Goal: Task Accomplishment & Management: Use online tool/utility

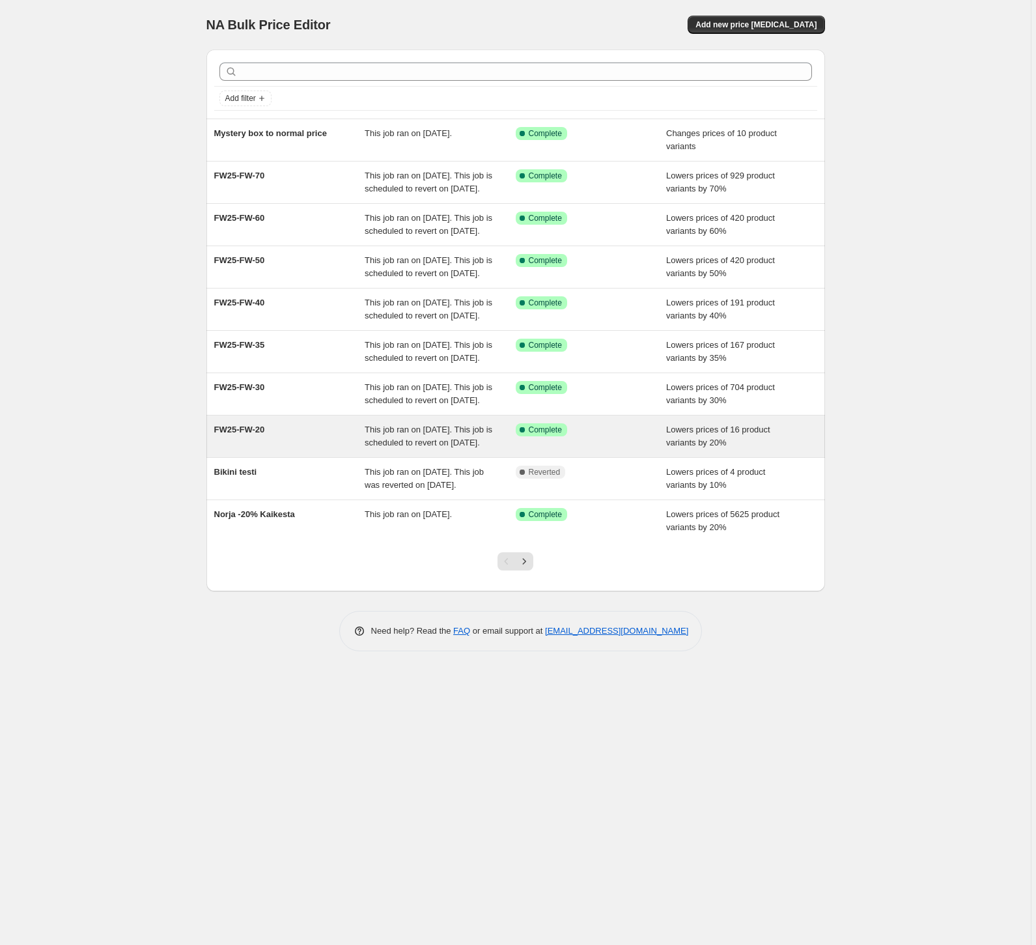
click at [252, 434] on span "FW25-FW-20" at bounding box center [239, 430] width 51 height 10
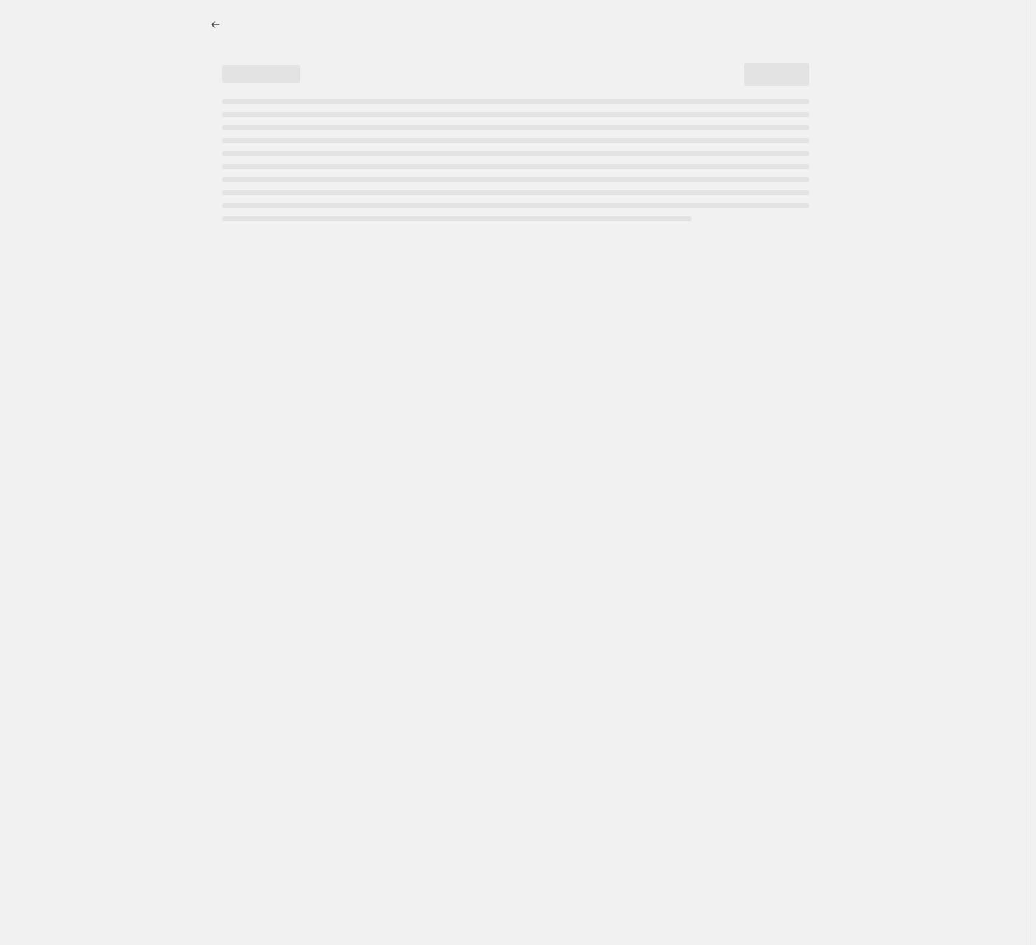
select select "percentage"
select select "tag"
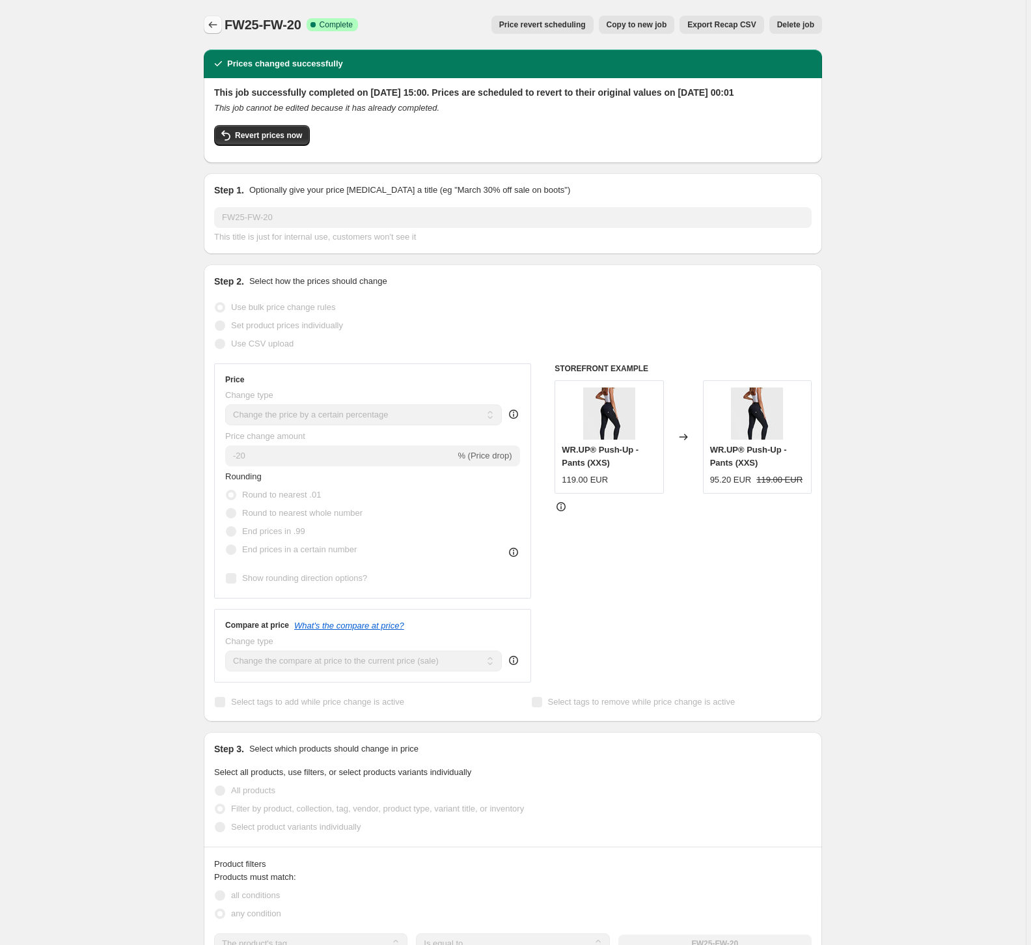
click at [218, 23] on icon "Price change jobs" at bounding box center [212, 24] width 13 height 13
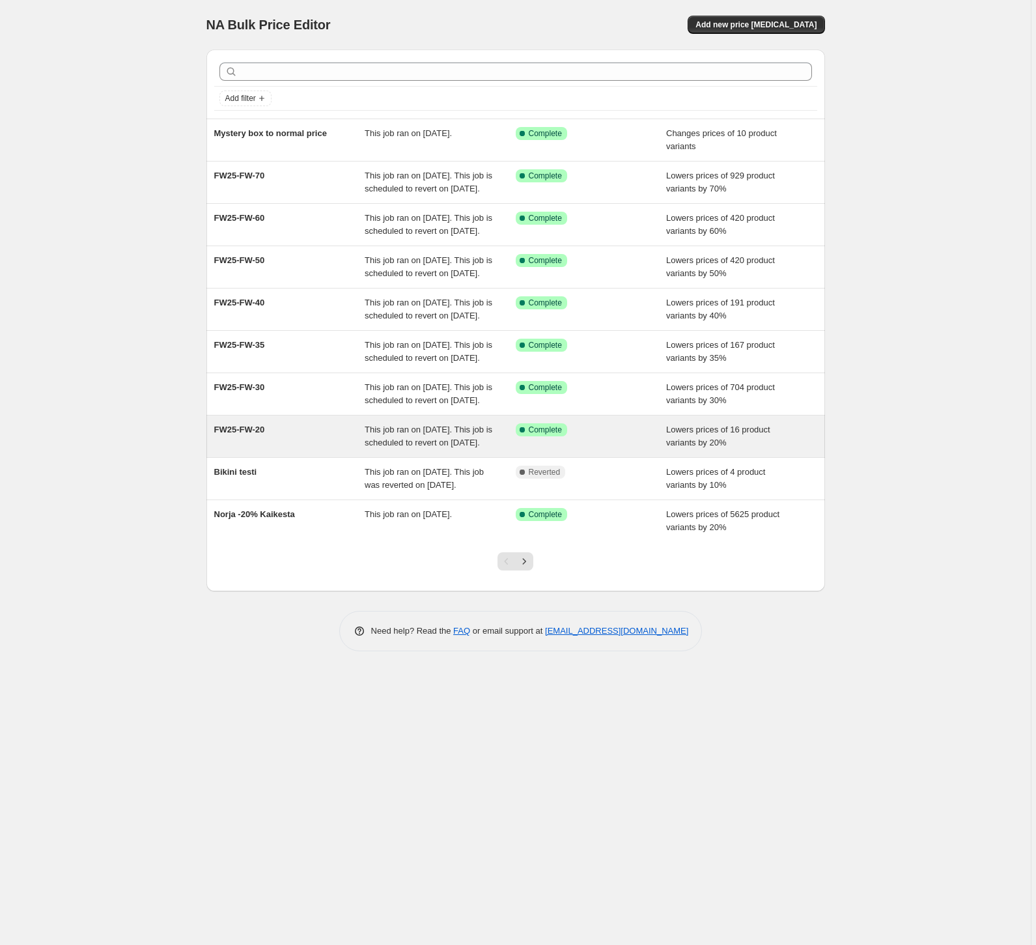
click at [246, 434] on span "FW25-FW-20" at bounding box center [239, 430] width 51 height 10
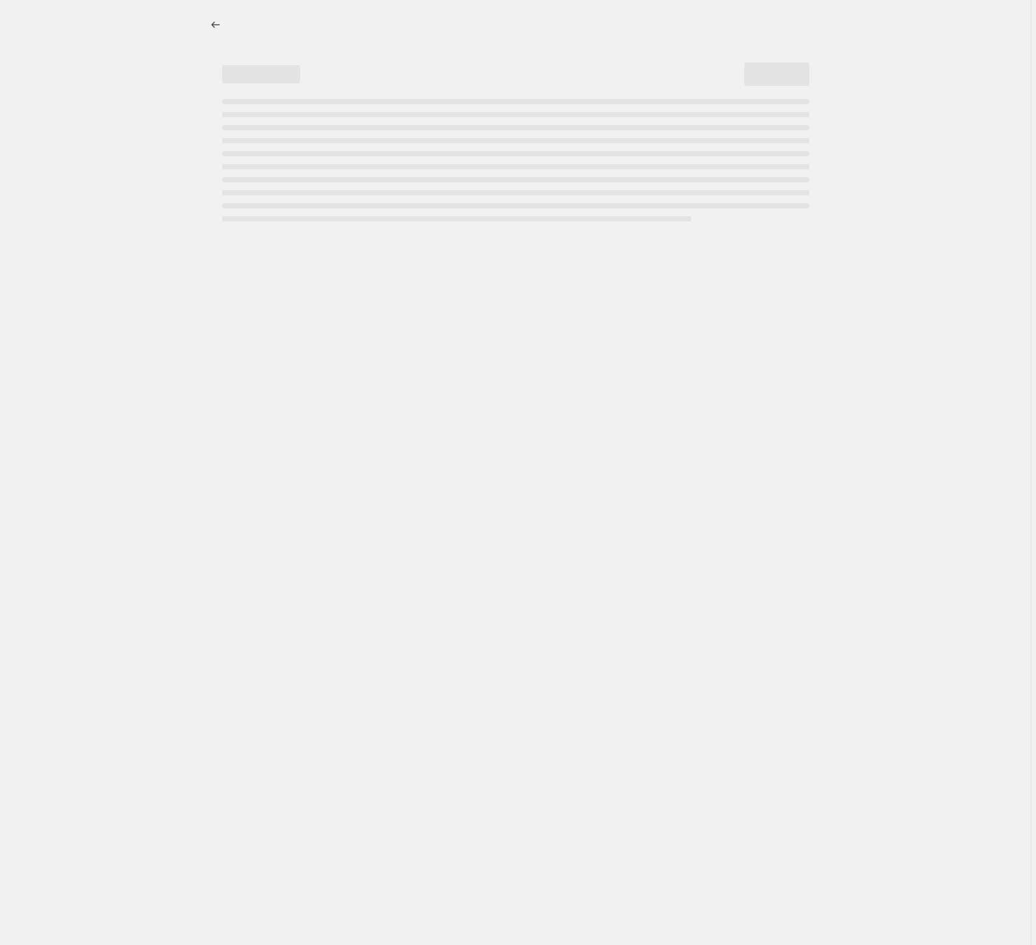
select select "percentage"
select select "tag"
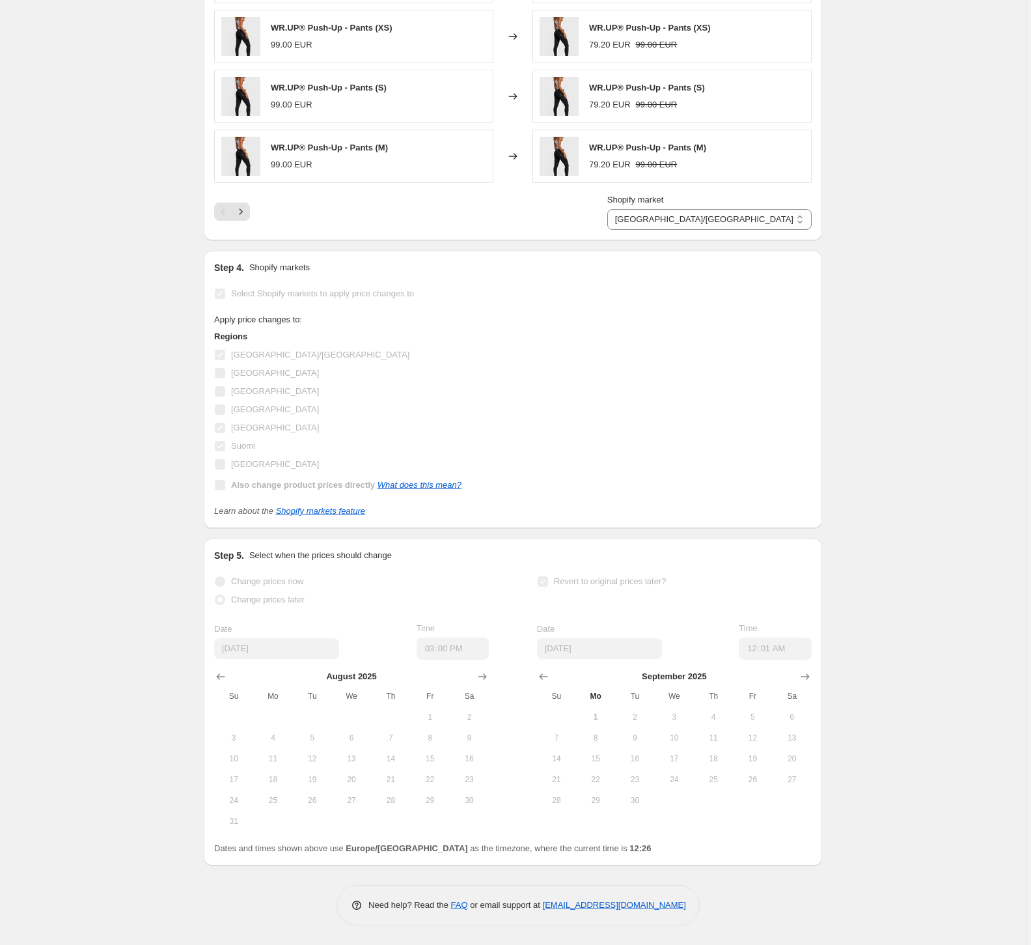
scroll to position [1162, 0]
drag, startPoint x: 236, startPoint y: 558, endPoint x: 451, endPoint y: 592, distance: 218.2
click at [335, 561] on div "Step 5. Select when the prices should change Change prices now Change prices la…" at bounding box center [513, 702] width 598 height 306
click at [815, 673] on button "Show next month, October 2025" at bounding box center [805, 676] width 18 height 18
click at [543, 675] on icon "Show previous month, September 2025" at bounding box center [543, 677] width 8 height 7
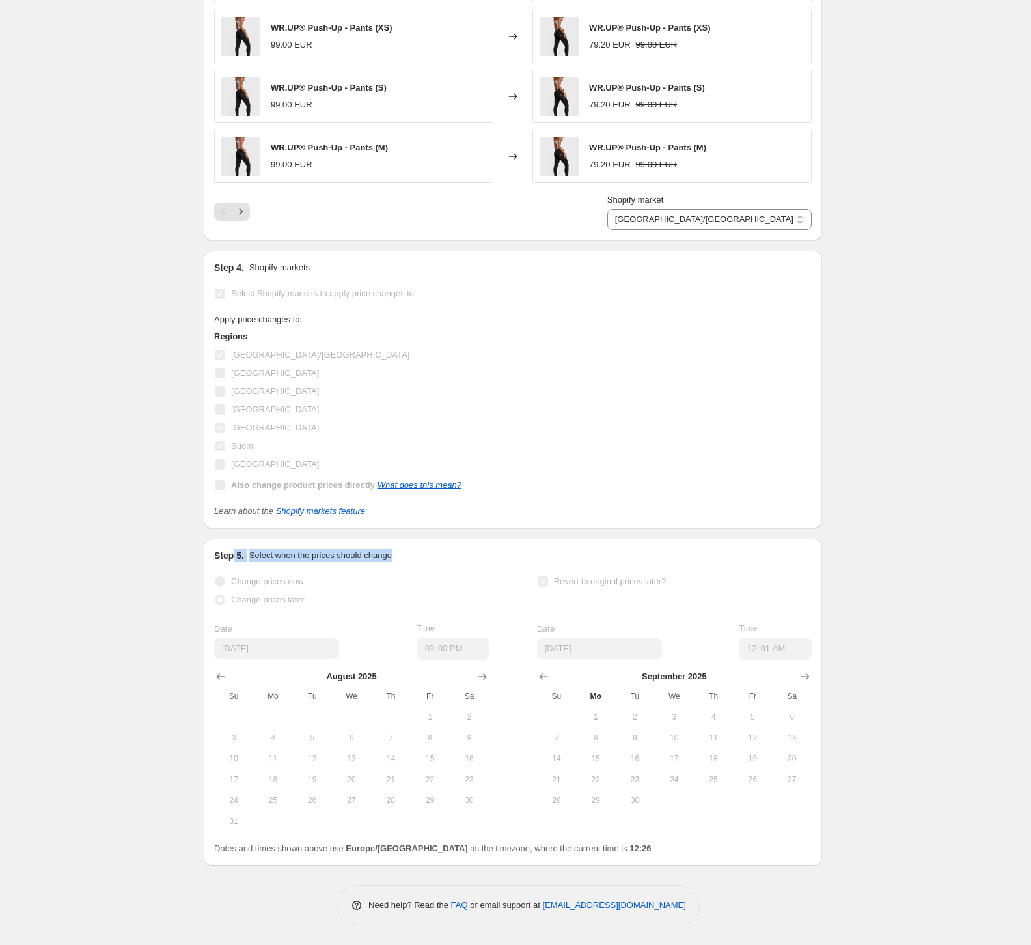
drag, startPoint x: 597, startPoint y: 718, endPoint x: 604, endPoint y: 552, distance: 165.5
click at [602, 714] on span "1" at bounding box center [595, 717] width 29 height 10
click at [646, 718] on span "2" at bounding box center [635, 717] width 29 height 10
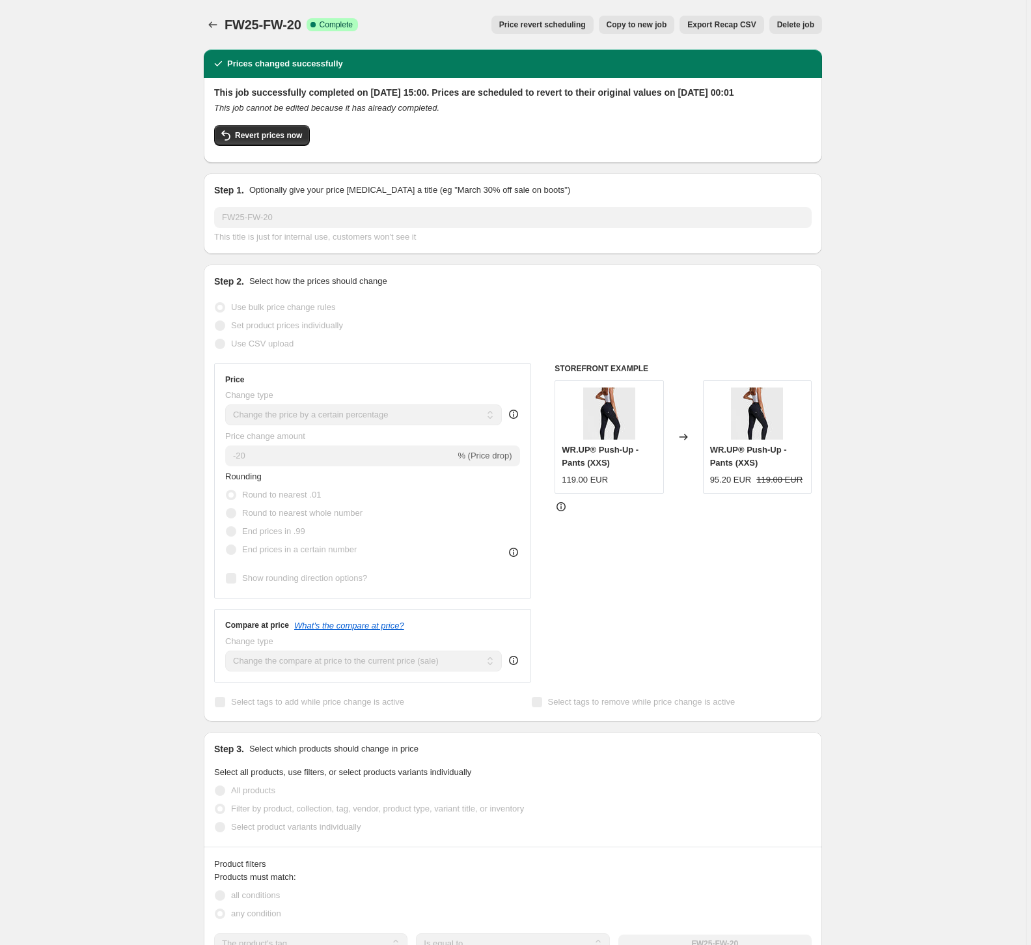
scroll to position [0, 0]
click at [567, 24] on span "Price revert scheduling" at bounding box center [542, 25] width 87 height 10
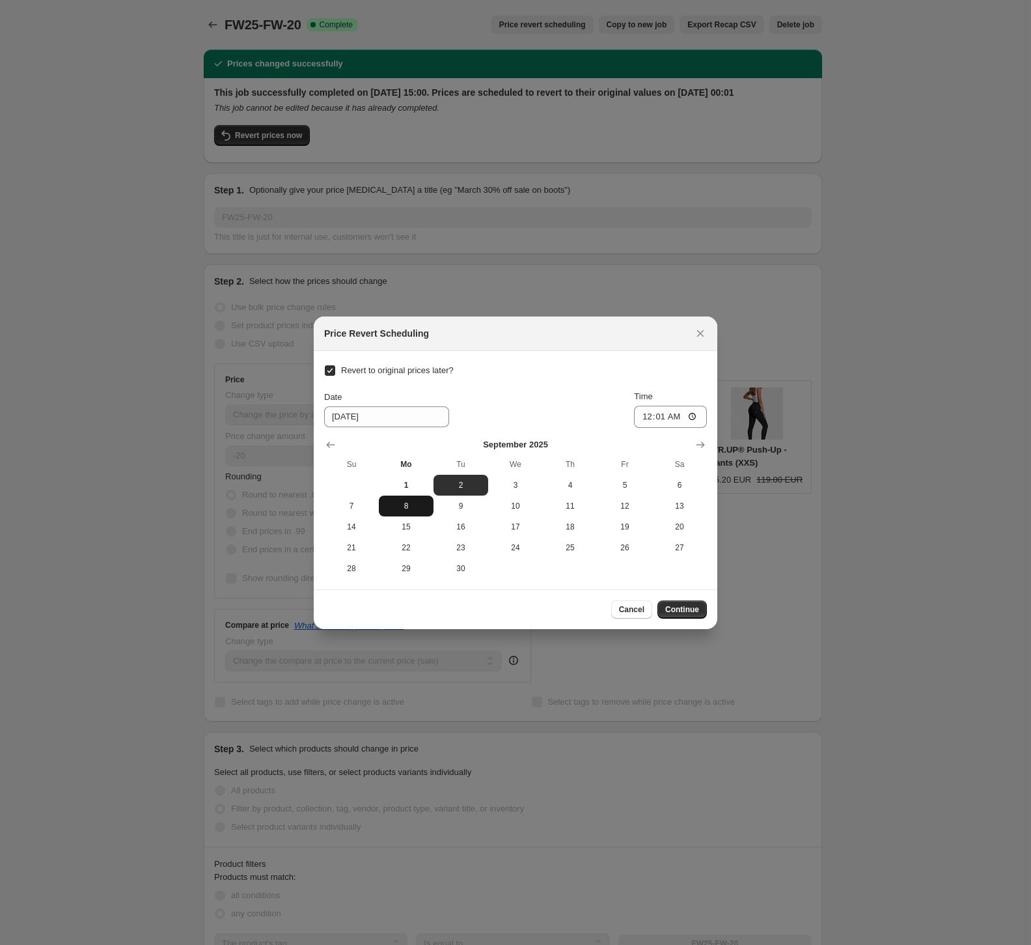
click at [409, 508] on span "8" at bounding box center [406, 506] width 44 height 10
type input "9/8/2025"
click at [684, 611] on span "Continue" at bounding box center [682, 609] width 34 height 10
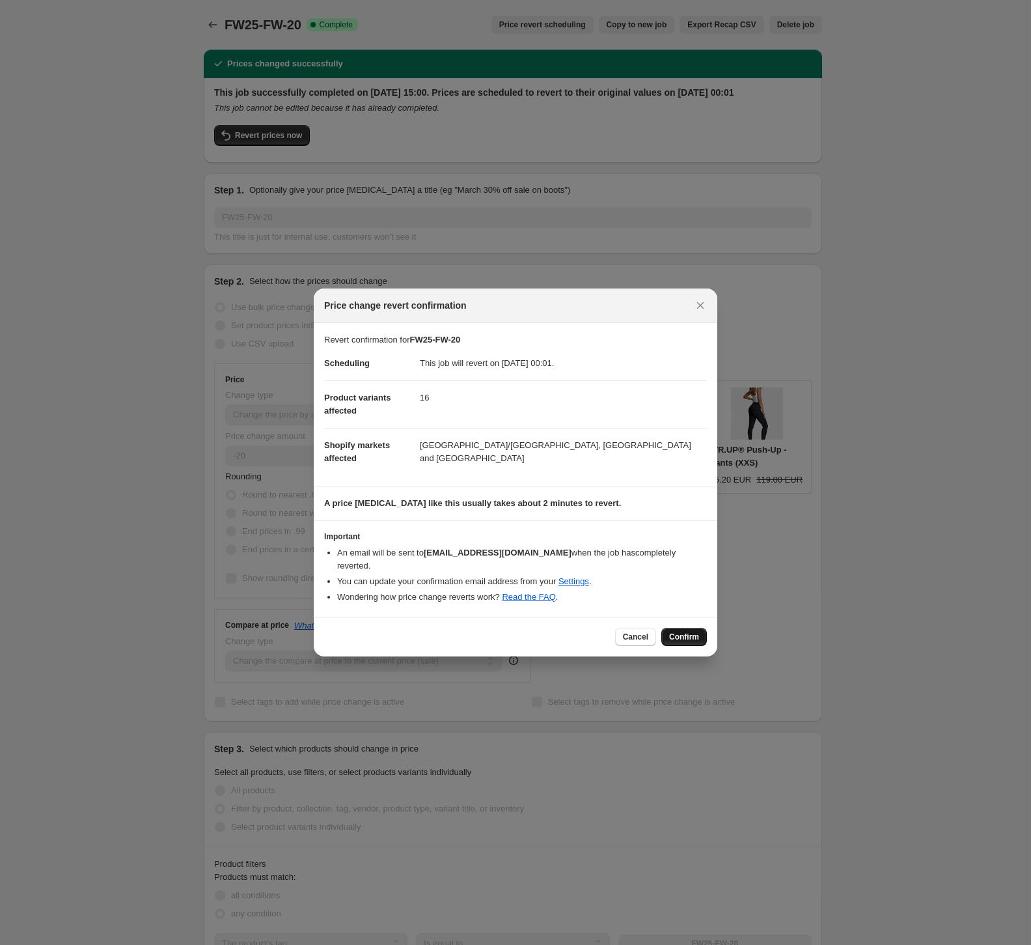
click at [691, 632] on span "Confirm" at bounding box center [684, 637] width 30 height 10
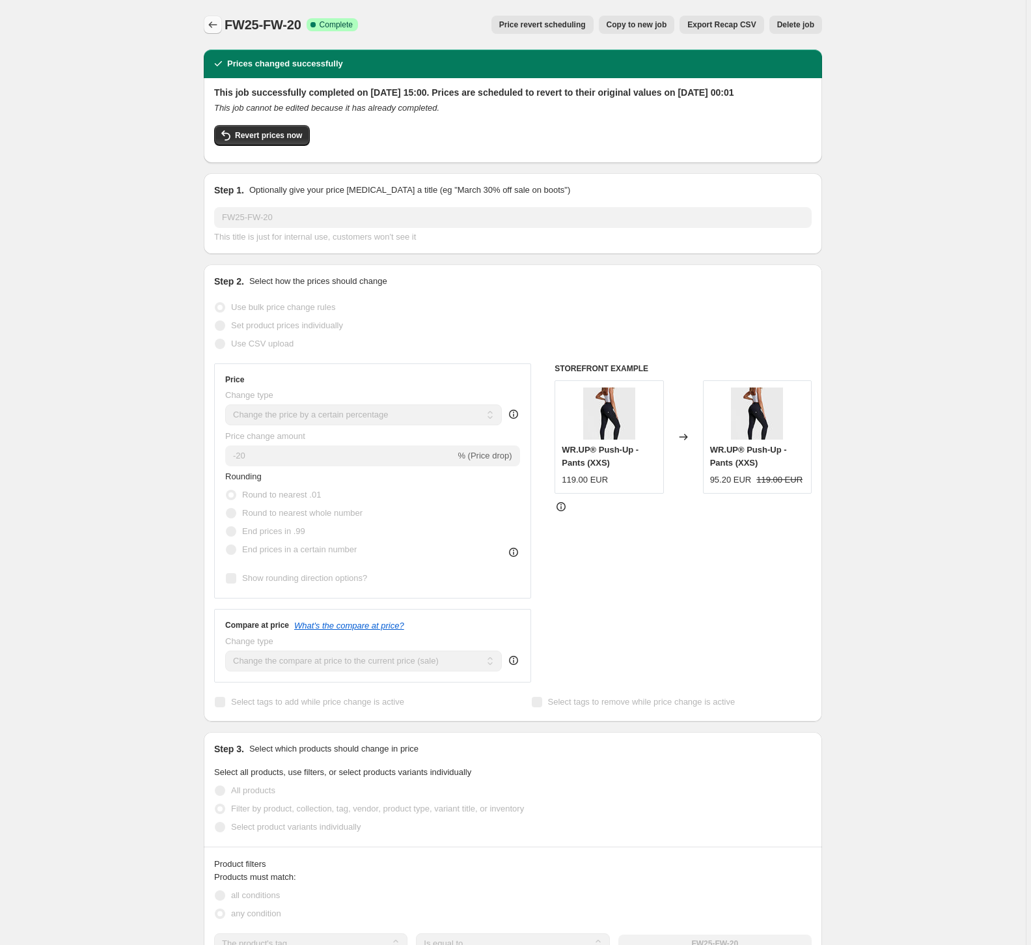
click at [211, 25] on icon "Price change jobs" at bounding box center [212, 24] width 13 height 13
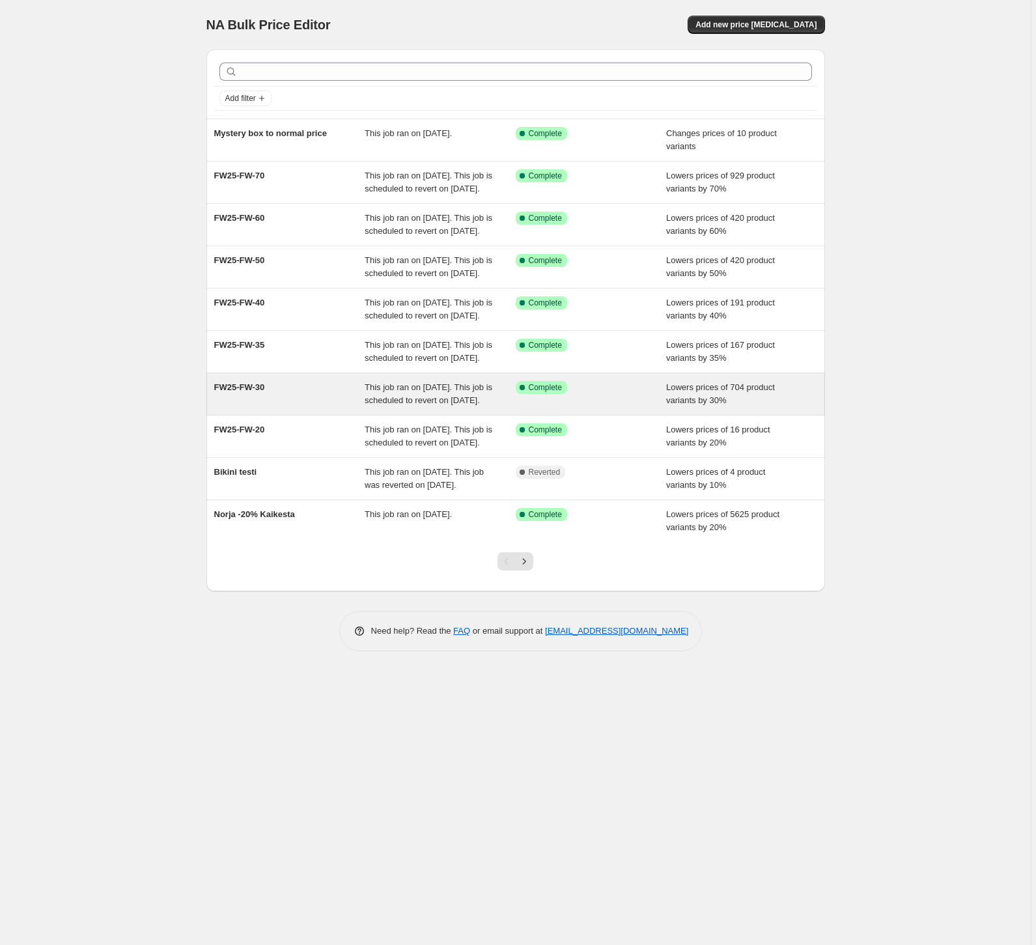
click at [257, 392] on span "FW25-FW-30" at bounding box center [239, 387] width 51 height 10
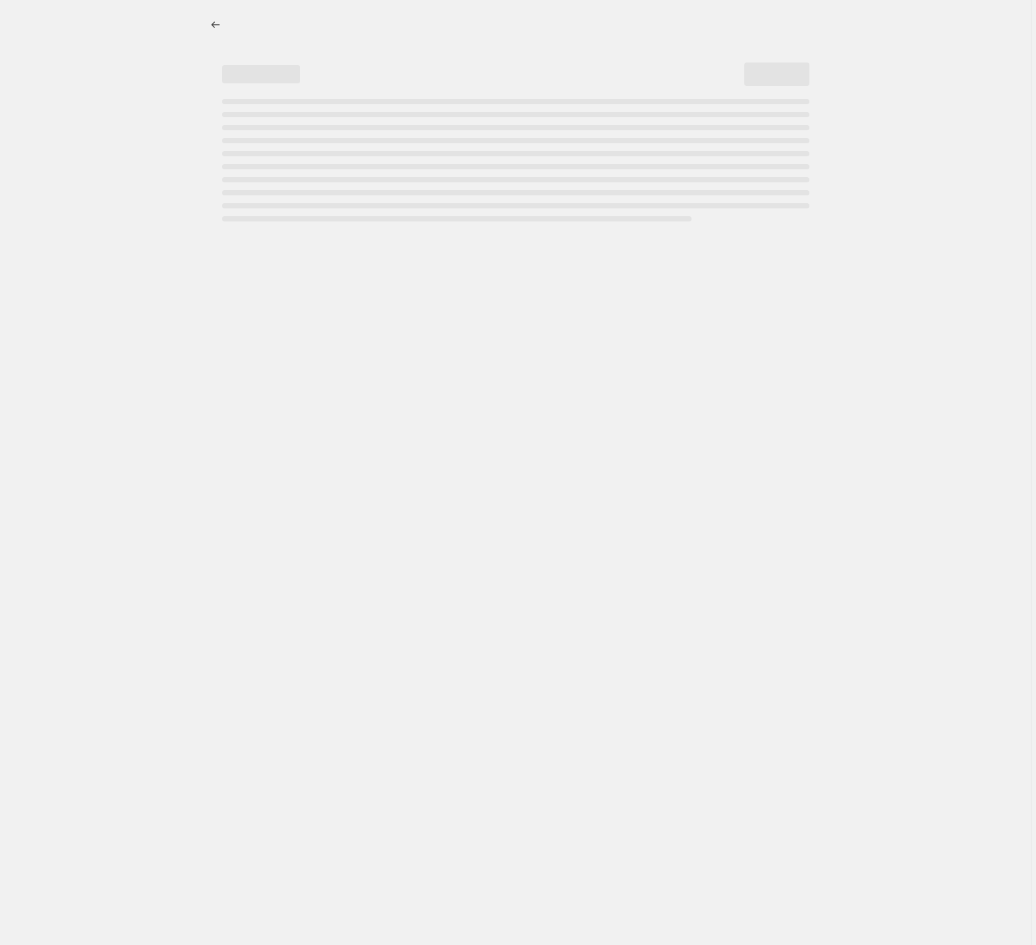
select select "percentage"
select select "tag"
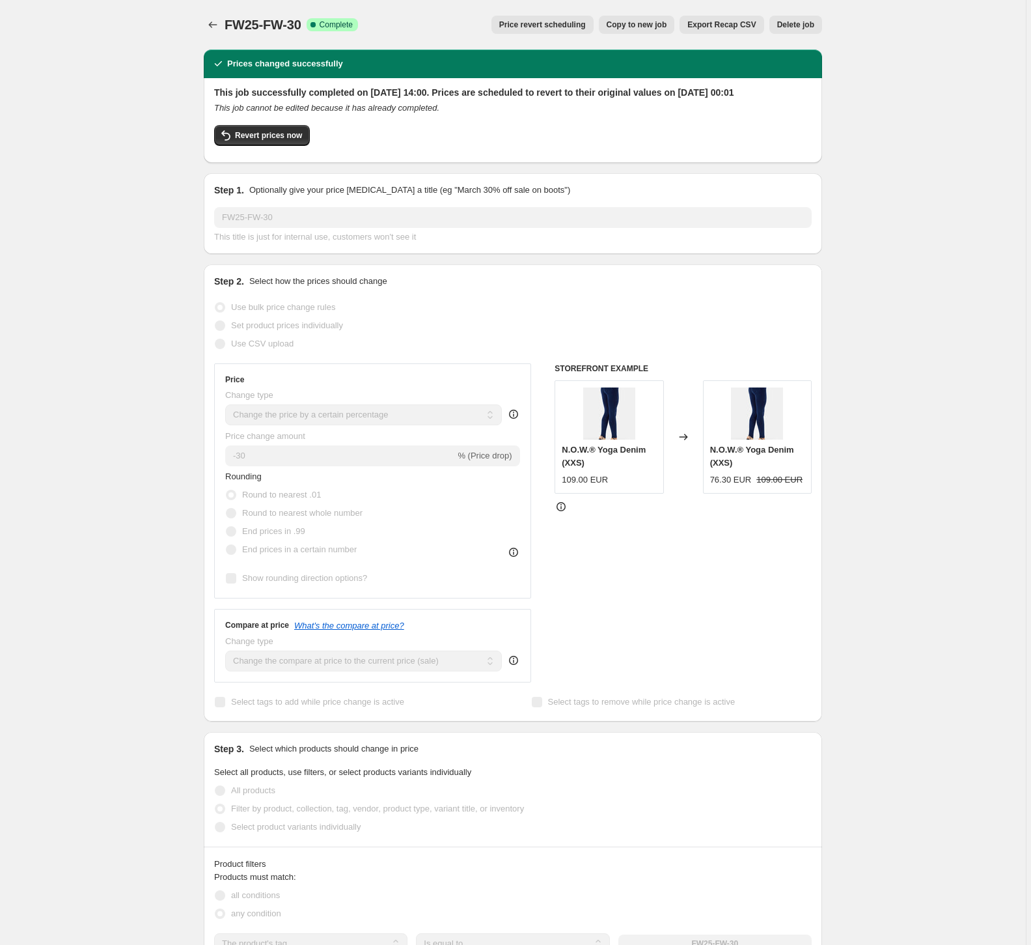
click at [544, 28] on span "Price revert scheduling" at bounding box center [542, 25] width 87 height 10
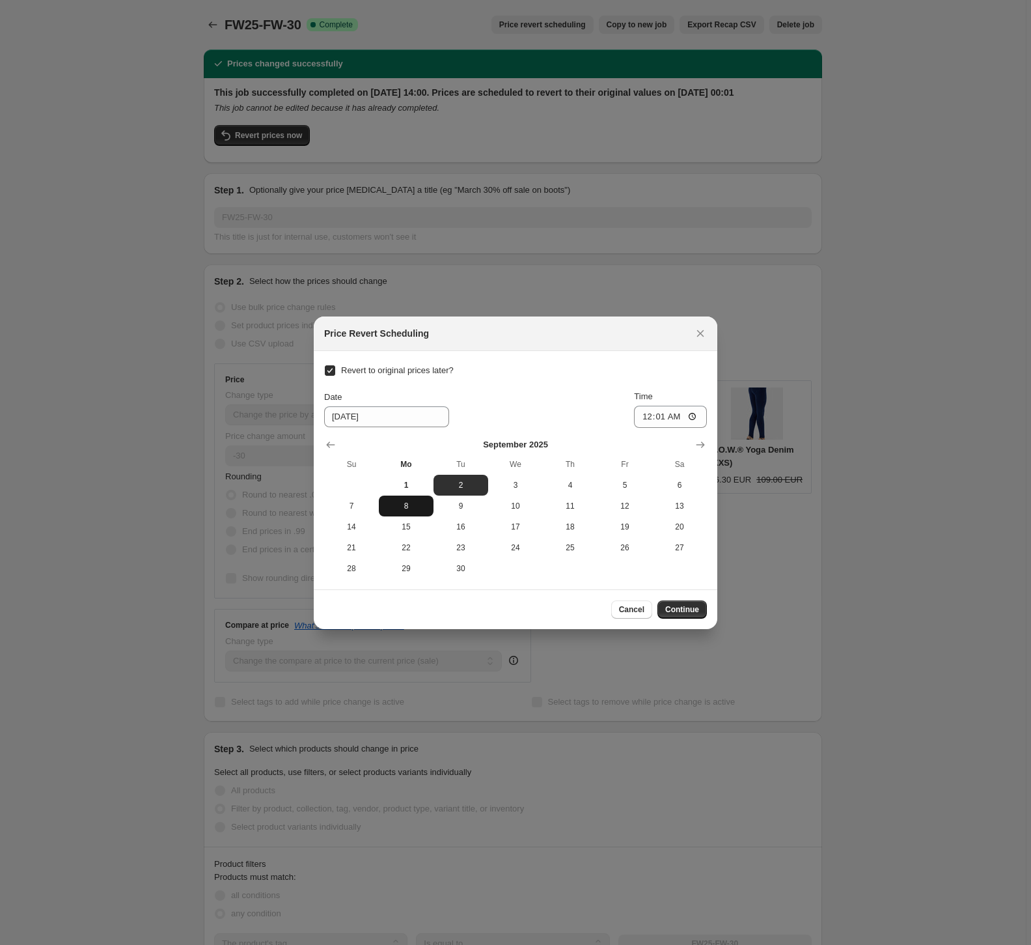
click at [414, 507] on span "8" at bounding box center [406, 506] width 44 height 10
type input "9/8/2025"
click at [685, 609] on span "Continue" at bounding box center [682, 609] width 34 height 10
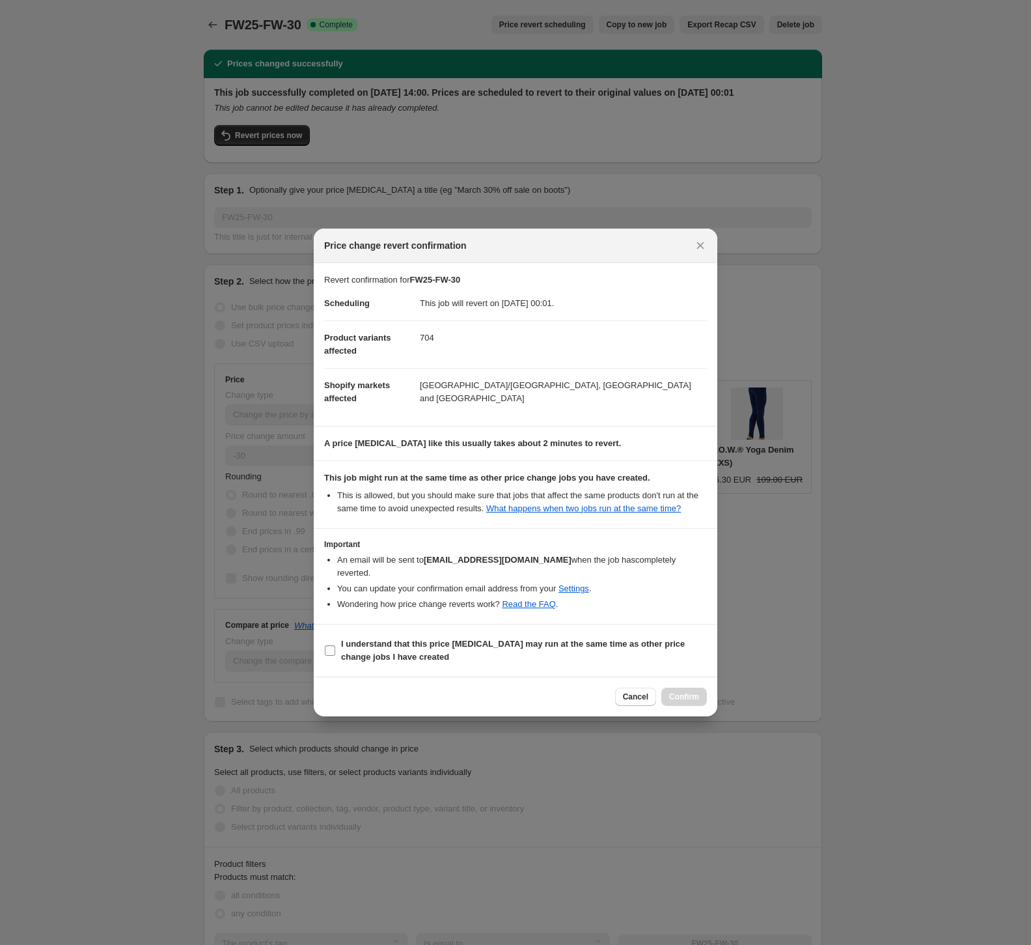
drag, startPoint x: 333, startPoint y: 649, endPoint x: 365, endPoint y: 661, distance: 34.6
click at [333, 649] on input "I understand that this price change job may run at the same time as other price…" at bounding box center [330, 650] width 10 height 10
checkbox input "true"
click at [692, 695] on span "Confirm" at bounding box center [684, 697] width 30 height 10
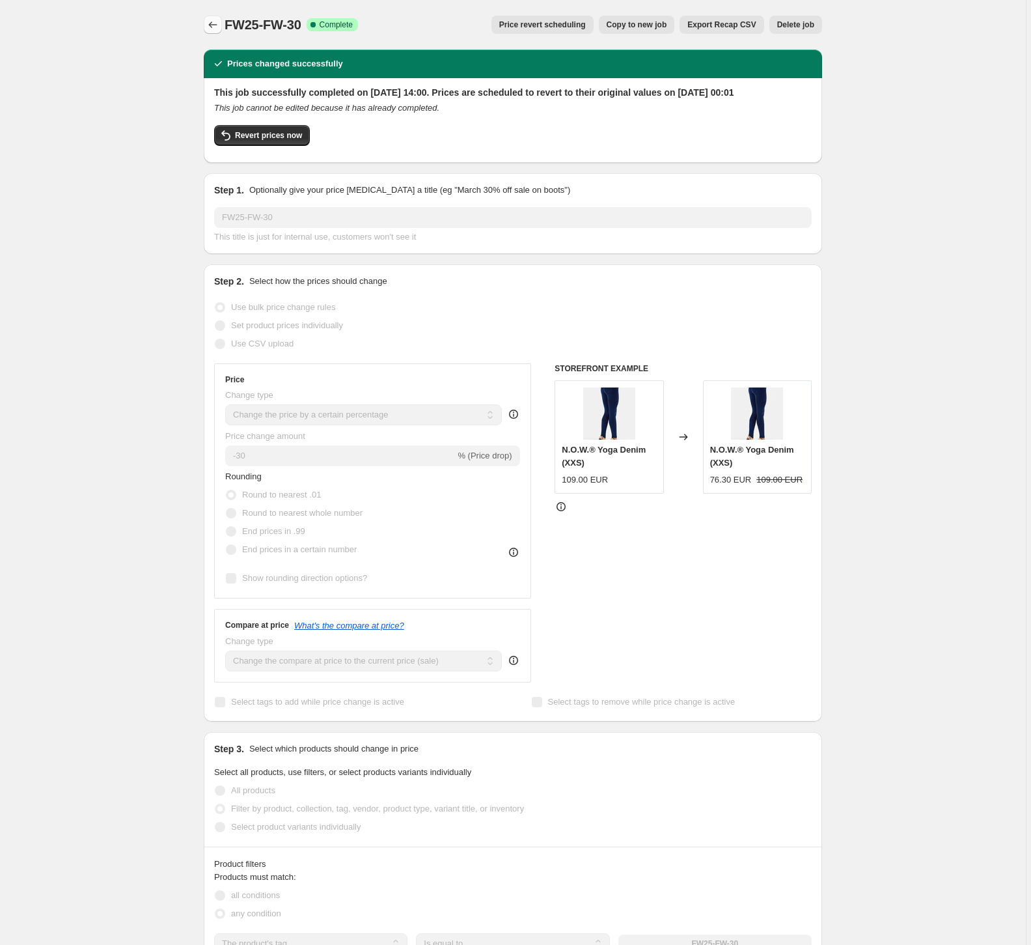
click at [216, 25] on icon "Price change jobs" at bounding box center [212, 24] width 13 height 13
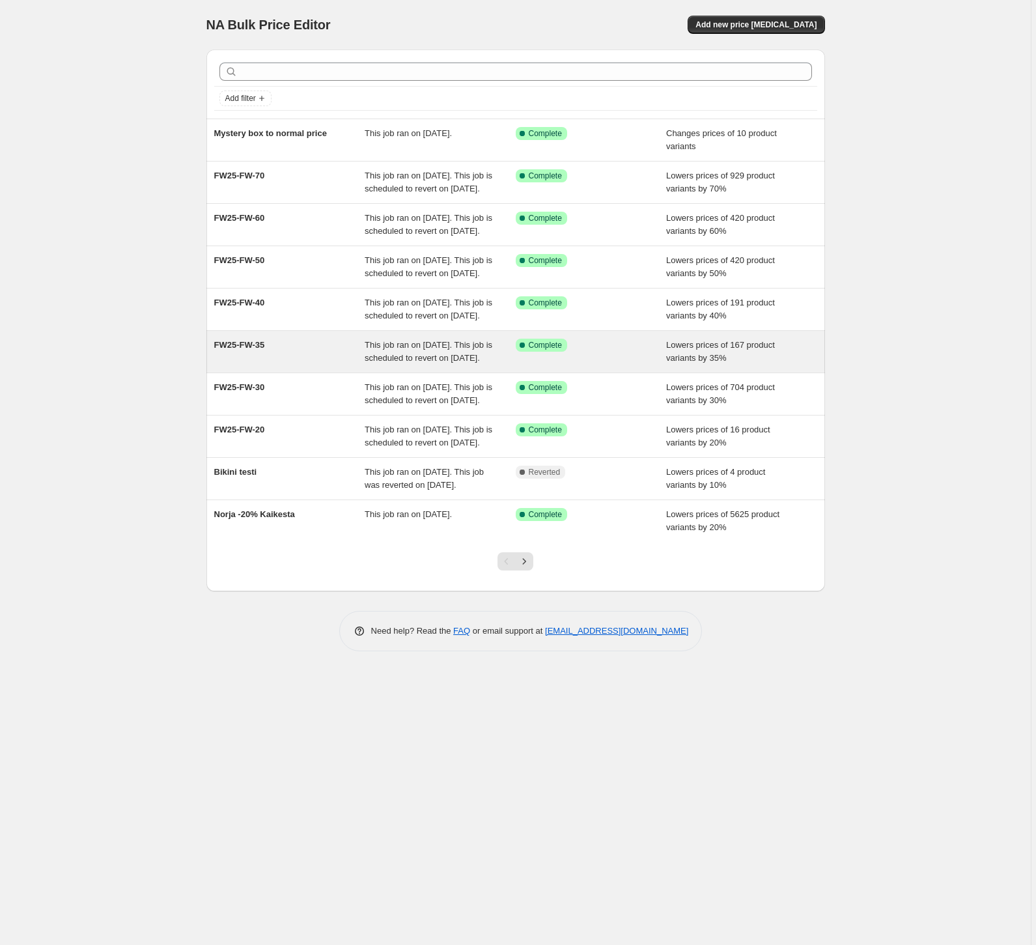
click at [246, 365] on div "FW25-FW-35" at bounding box center [289, 352] width 151 height 26
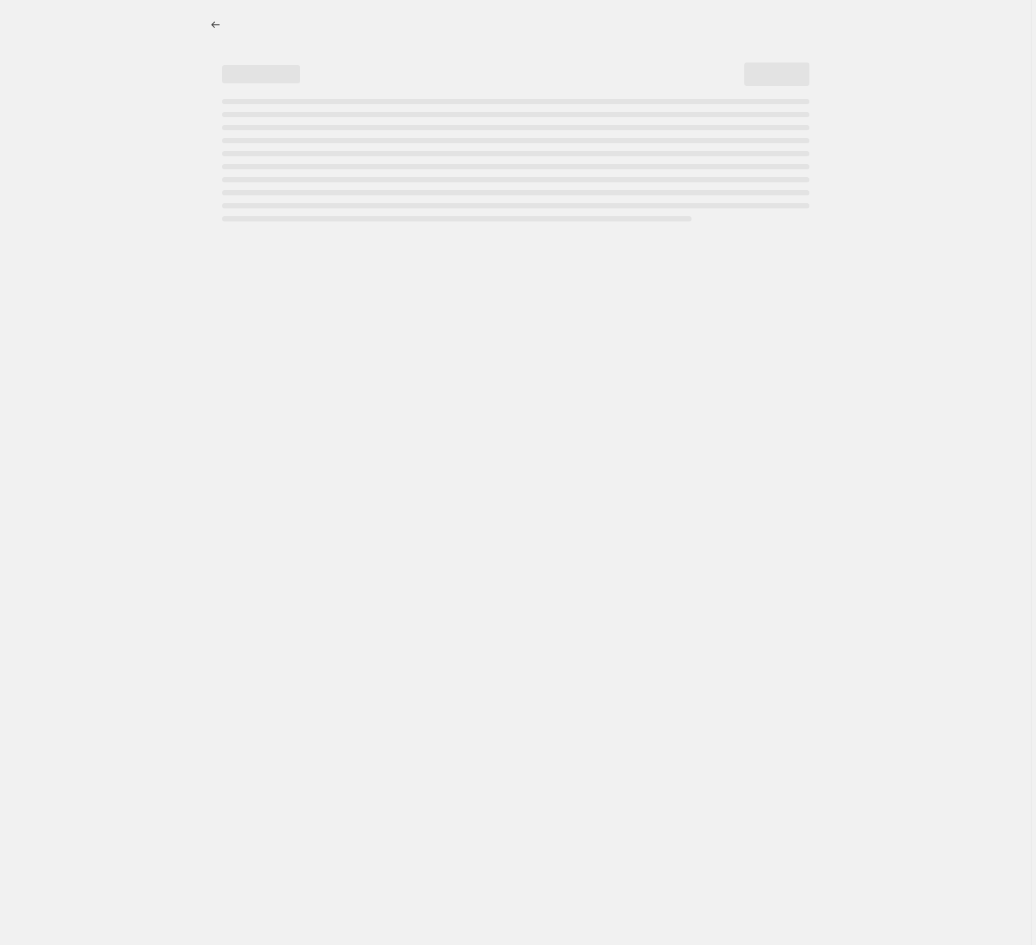
select select "percentage"
select select "tag"
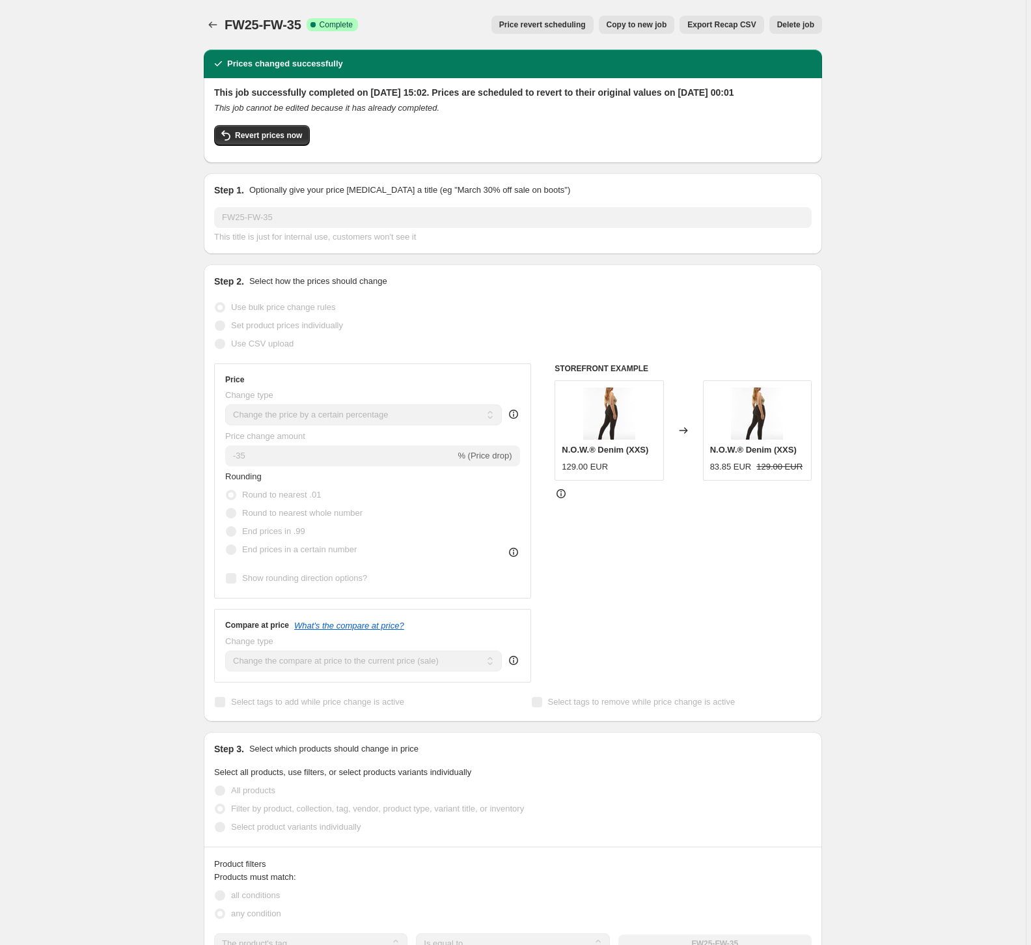
click at [549, 22] on span "Price revert scheduling" at bounding box center [542, 25] width 87 height 10
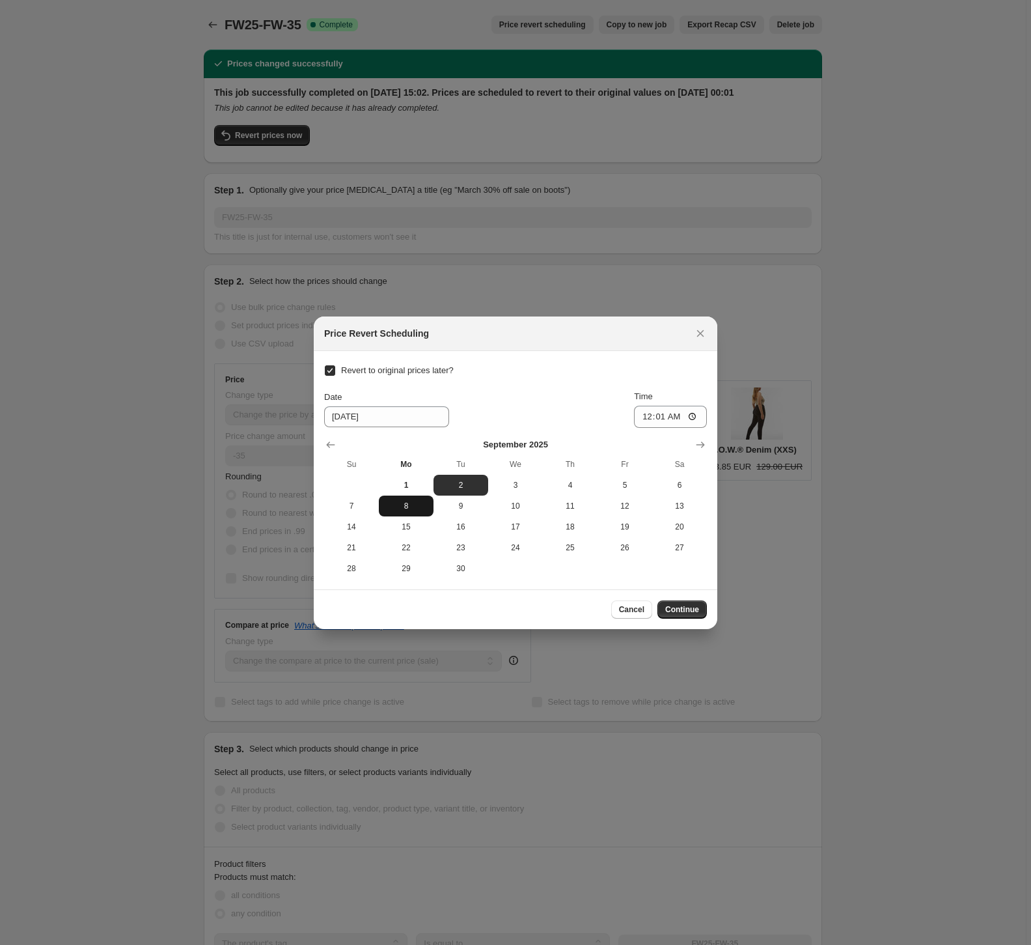
click at [399, 502] on span "8" at bounding box center [406, 506] width 44 height 10
type input "9/8/2025"
click at [697, 613] on span "Continue" at bounding box center [682, 609] width 34 height 10
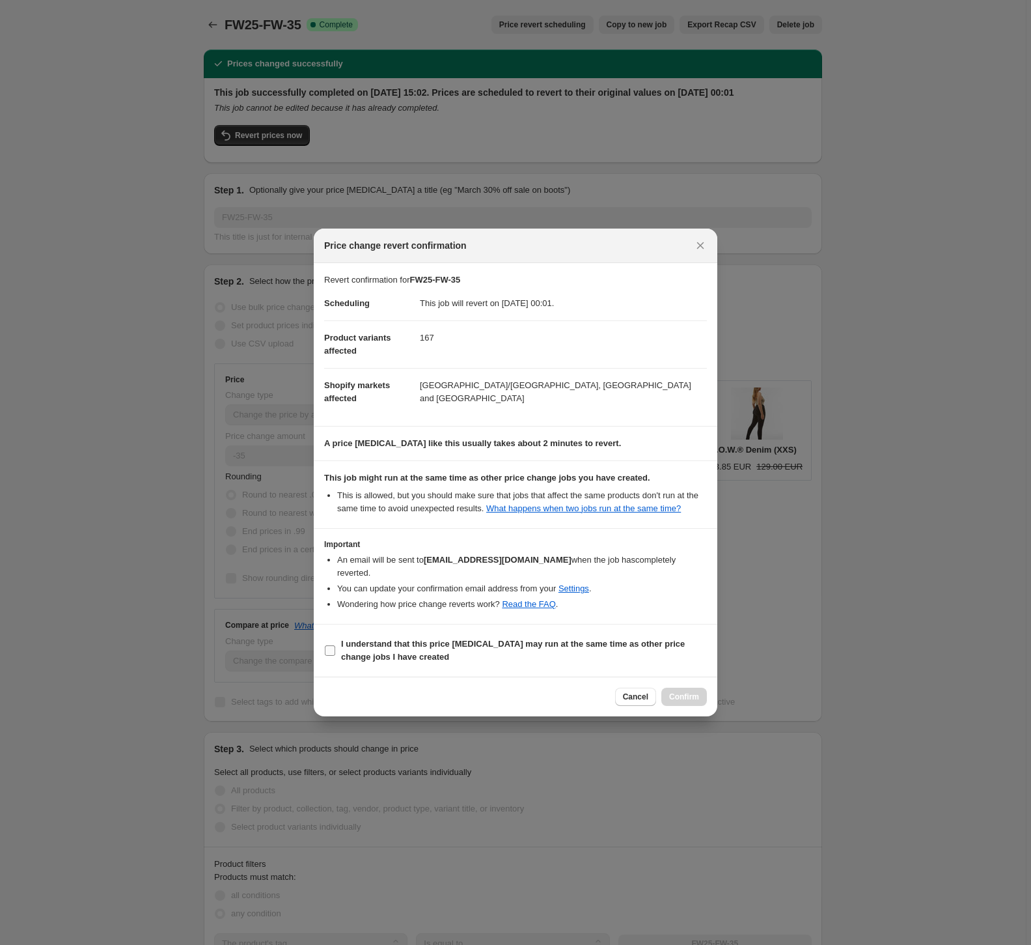
click at [333, 650] on input "I understand that this price change job may run at the same time as other price…" at bounding box center [330, 650] width 10 height 10
checkbox input "true"
drag, startPoint x: 690, startPoint y: 693, endPoint x: 744, endPoint y: 673, distance: 58.5
click at [690, 693] on span "Confirm" at bounding box center [684, 697] width 30 height 10
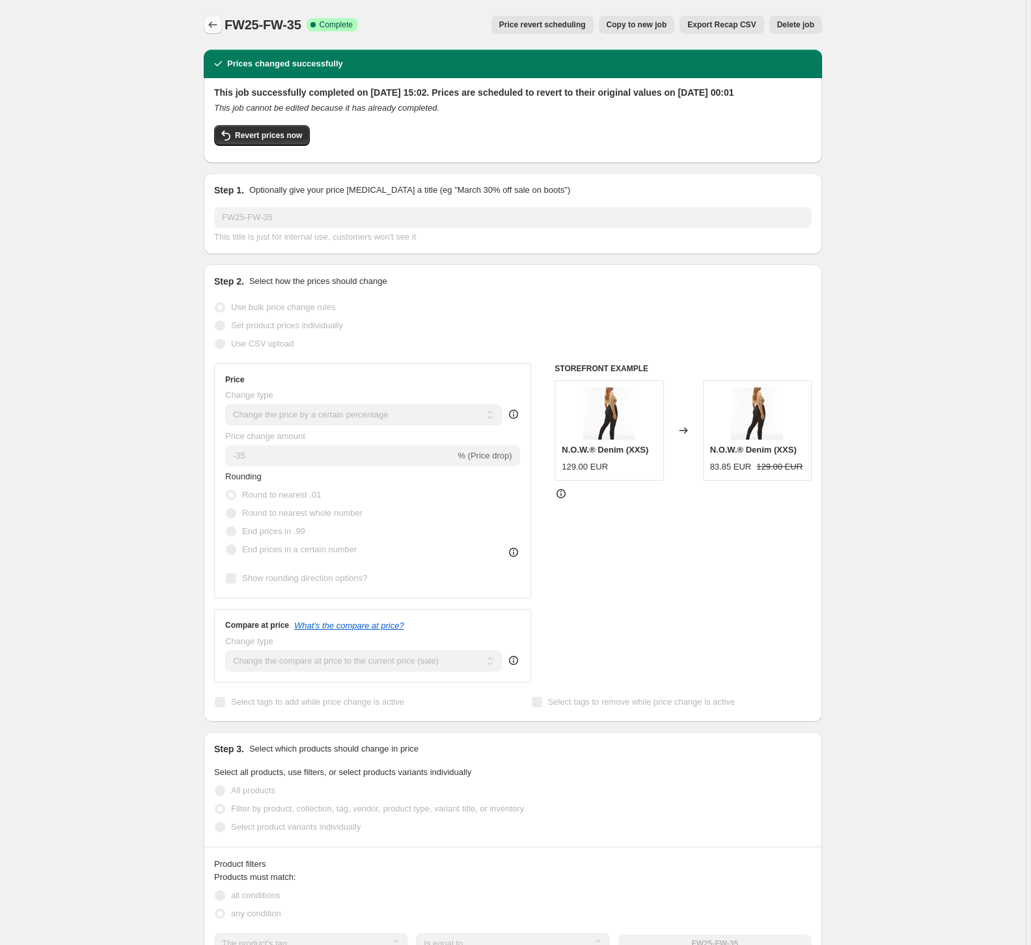
click at [214, 24] on icon "Price change jobs" at bounding box center [212, 24] width 13 height 13
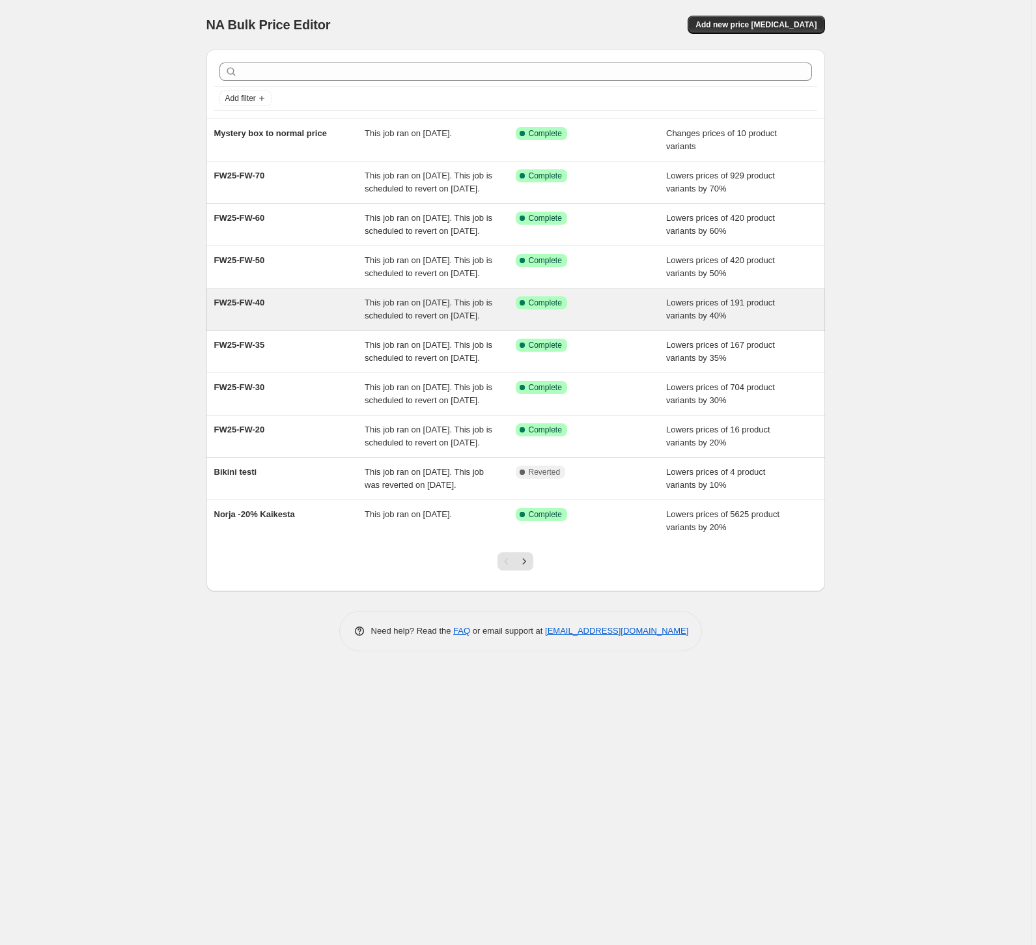
click at [226, 307] on span "FW25-FW-40" at bounding box center [239, 303] width 51 height 10
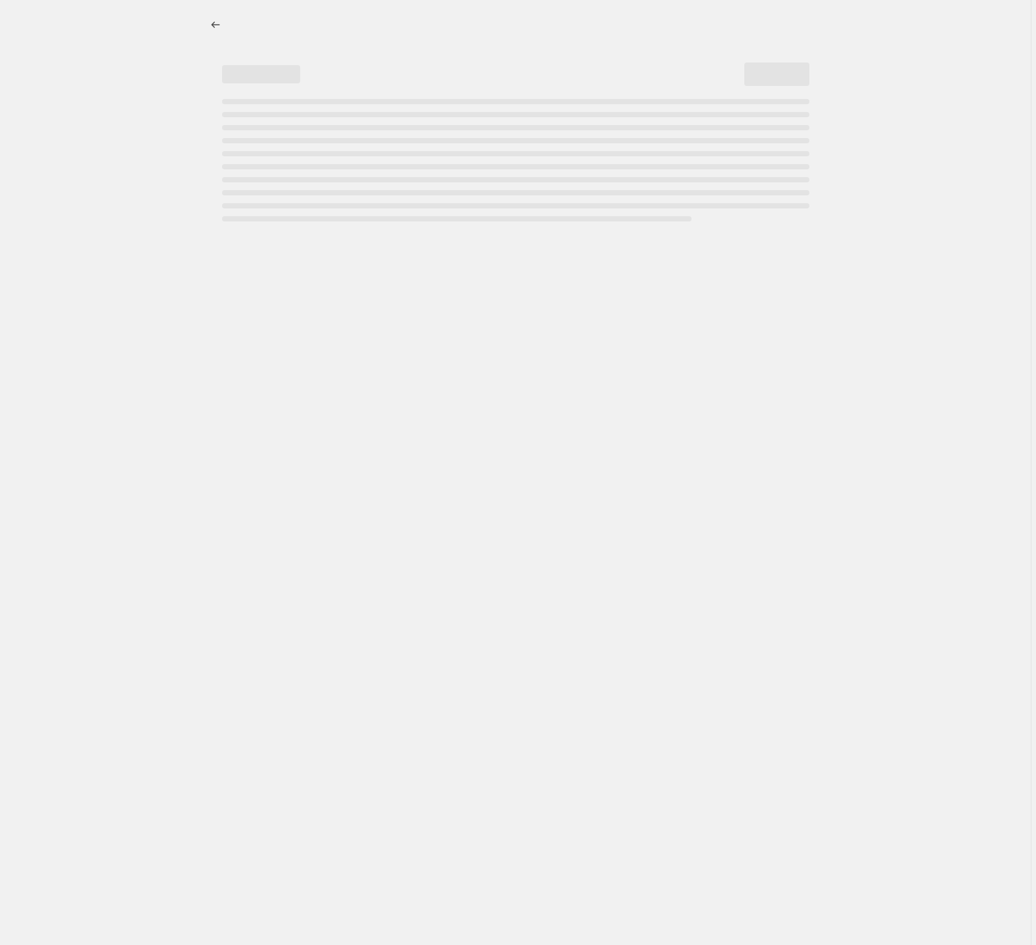
select select "percentage"
select select "tag"
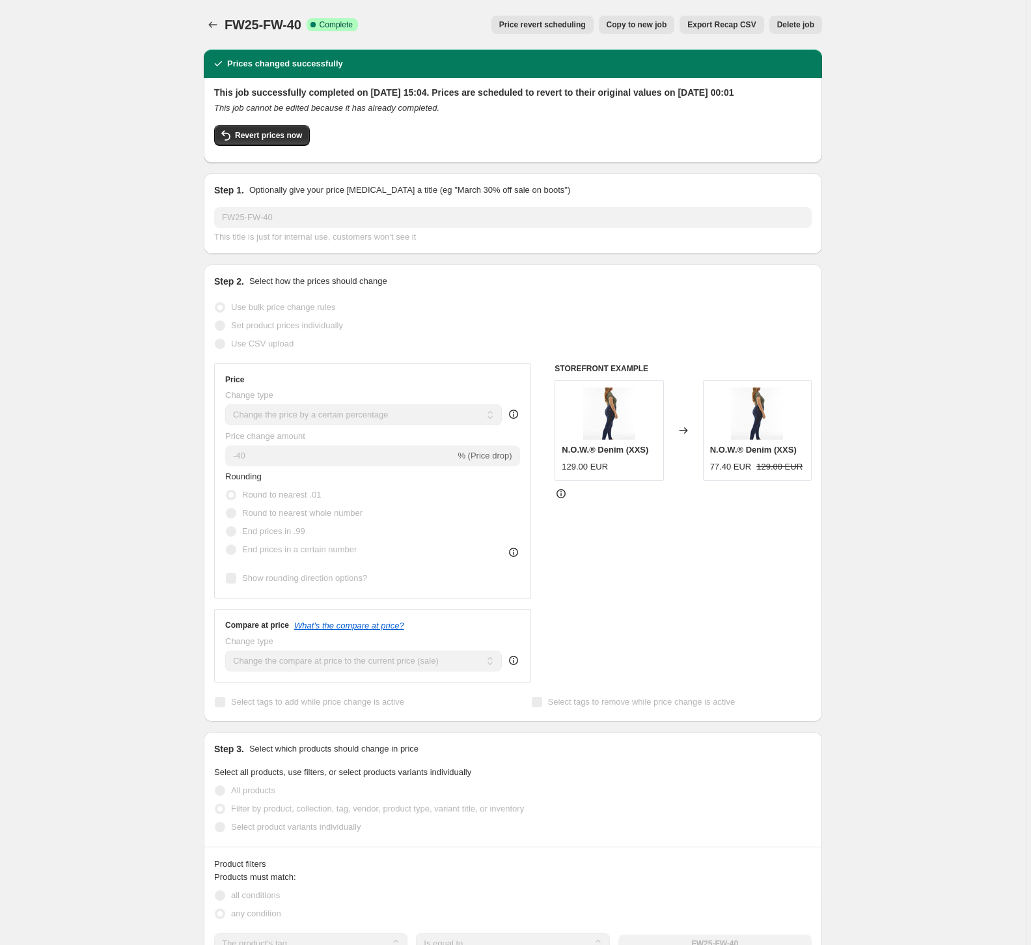
click at [561, 26] on span "Price revert scheduling" at bounding box center [542, 25] width 87 height 10
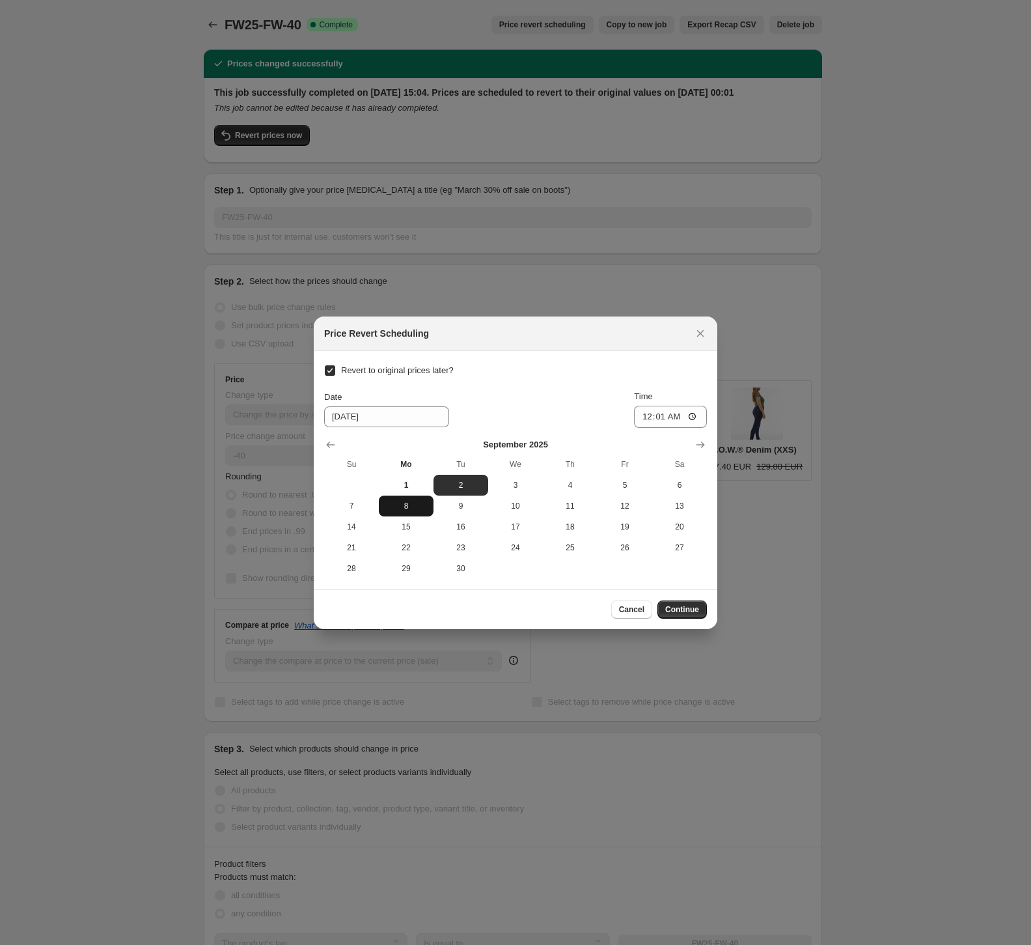
click at [398, 509] on span "8" at bounding box center [406, 506] width 44 height 10
type input "9/8/2025"
click at [686, 606] on span "Continue" at bounding box center [682, 609] width 34 height 10
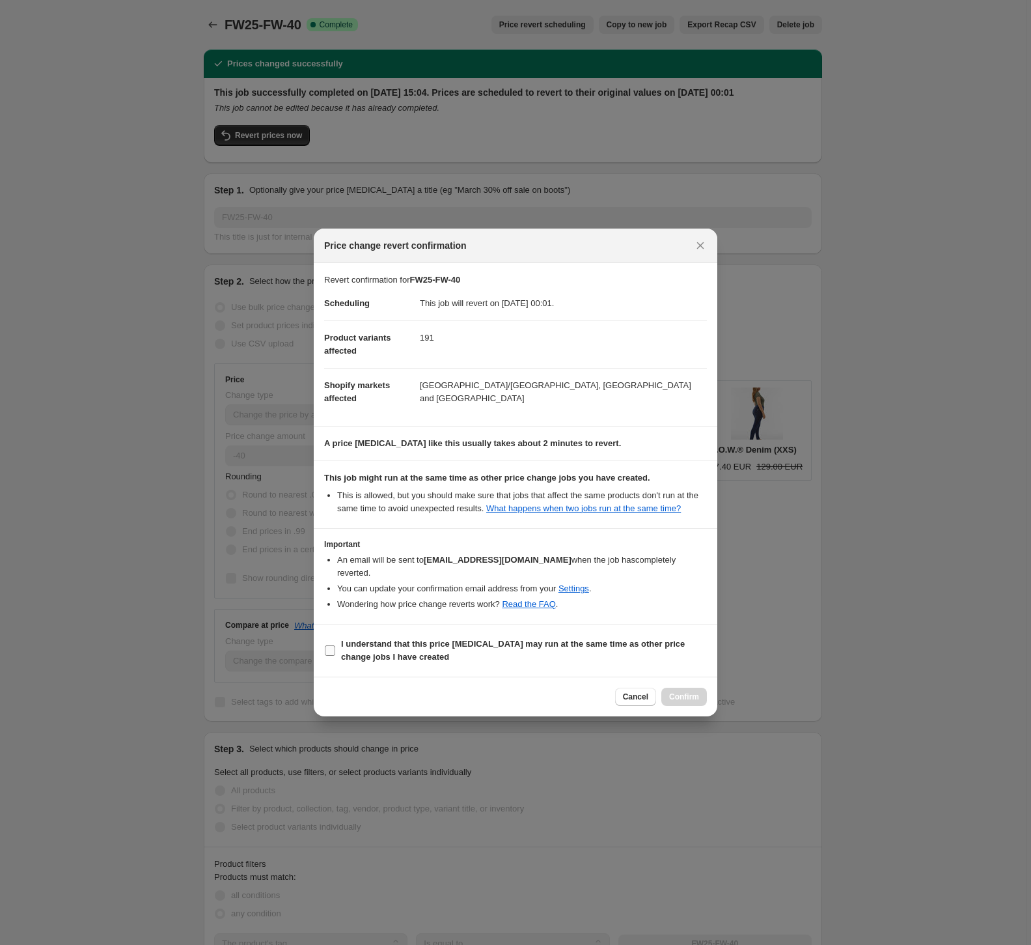
drag, startPoint x: 331, startPoint y: 650, endPoint x: 339, endPoint y: 653, distance: 8.2
click at [331, 650] on input "I understand that this price change job may run at the same time as other price…" at bounding box center [330, 650] width 10 height 10
checkbox input "true"
click at [701, 695] on button "Confirm" at bounding box center [685, 697] width 46 height 18
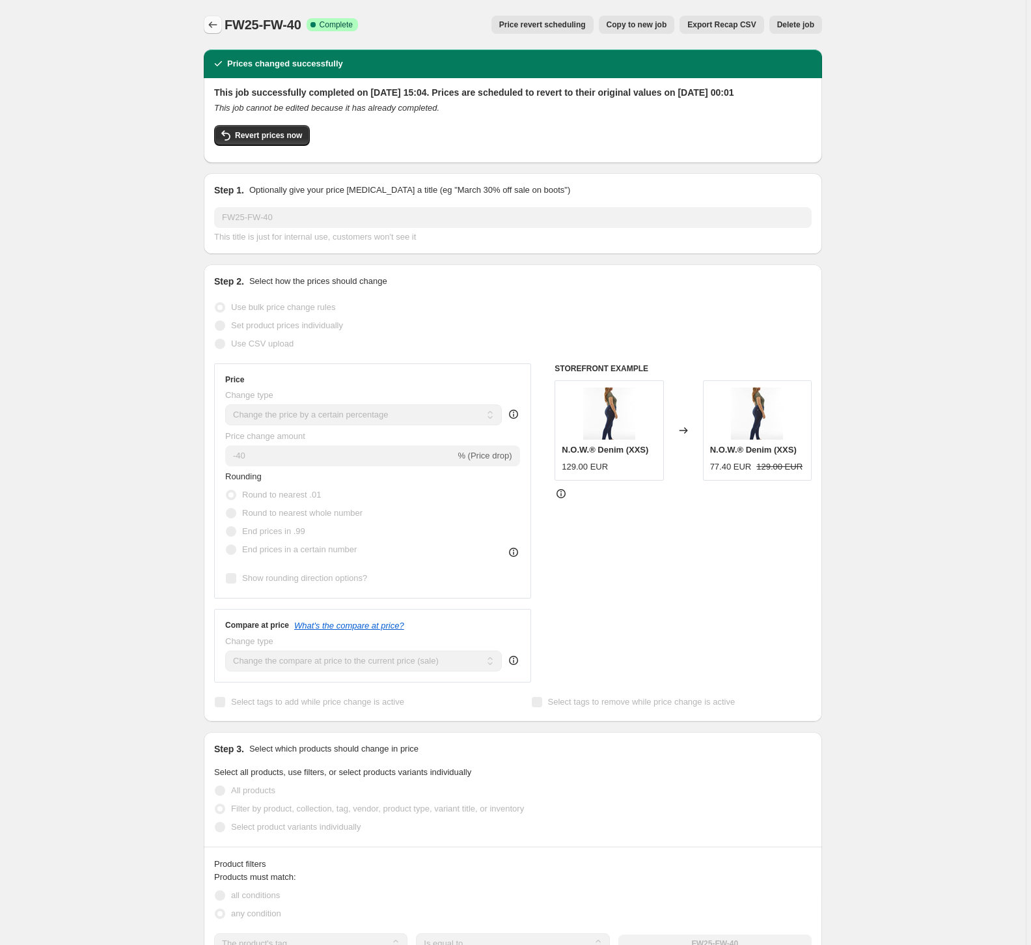
click at [219, 21] on icon "Price change jobs" at bounding box center [212, 24] width 13 height 13
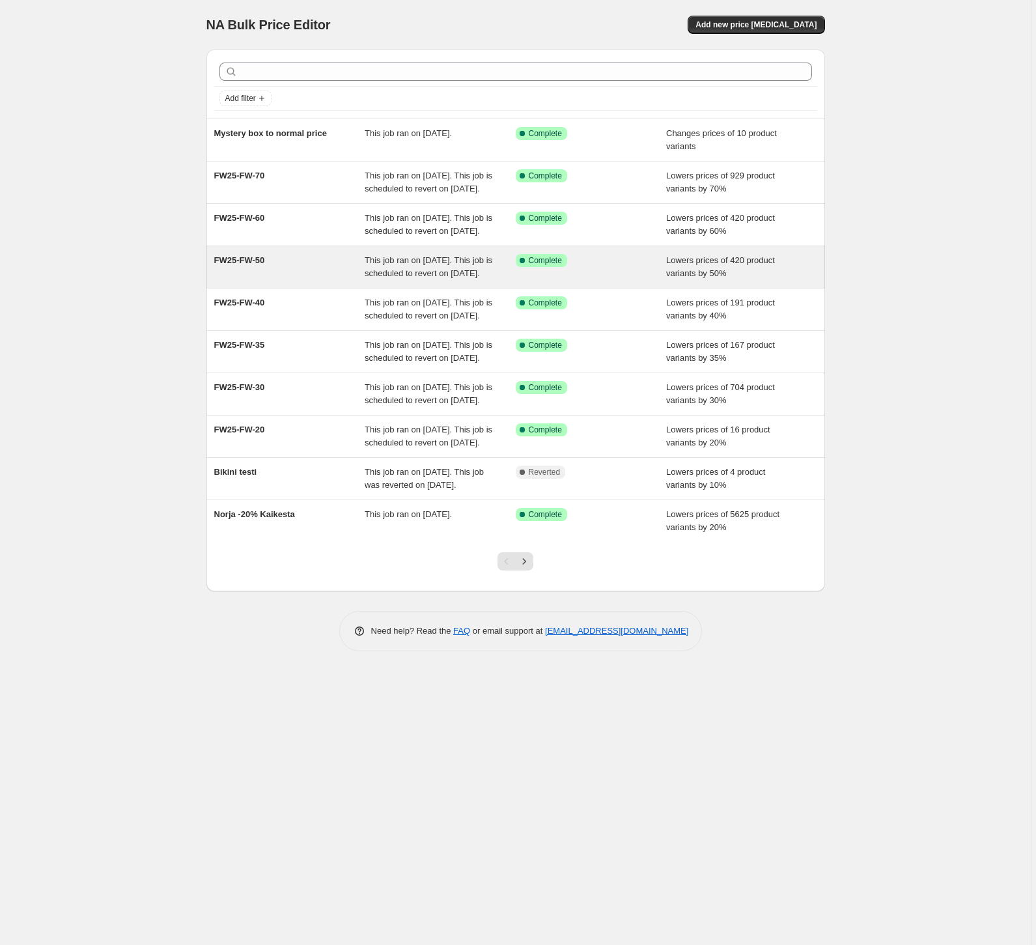
click at [255, 265] on span "FW25-FW-50" at bounding box center [239, 260] width 51 height 10
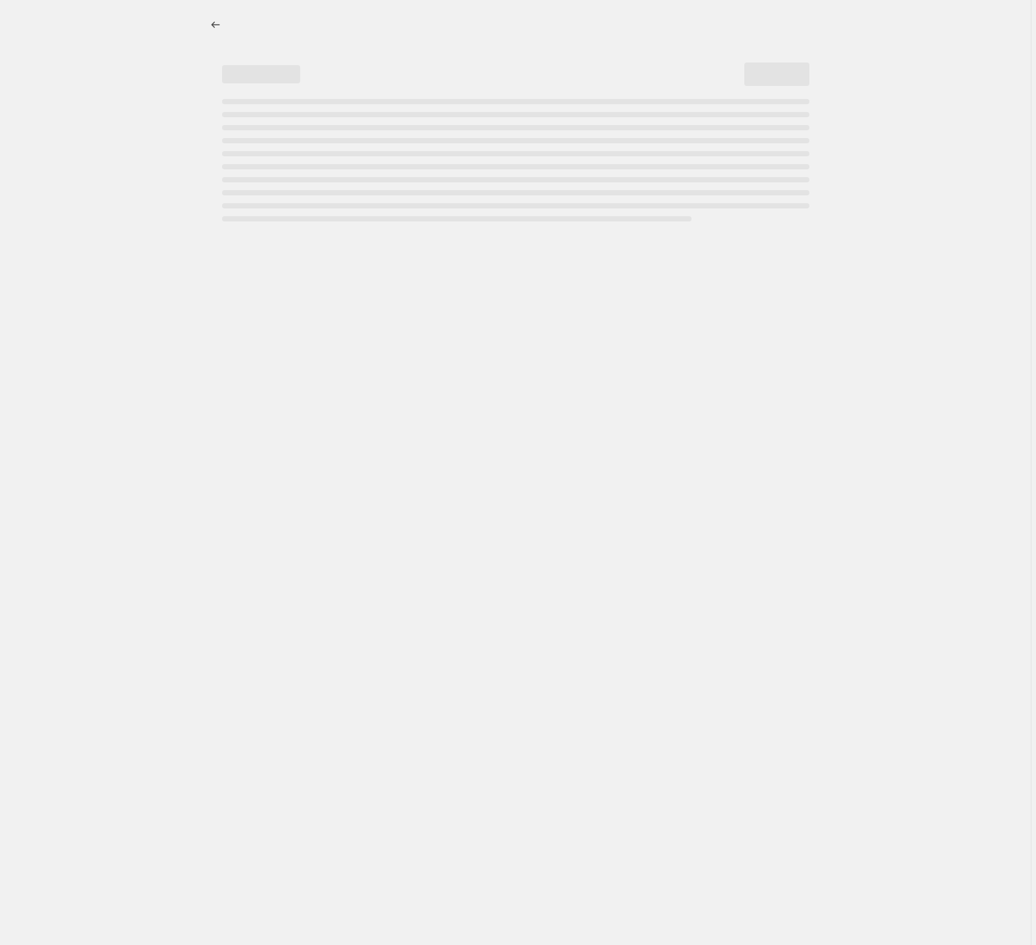
select select "percentage"
select select "tag"
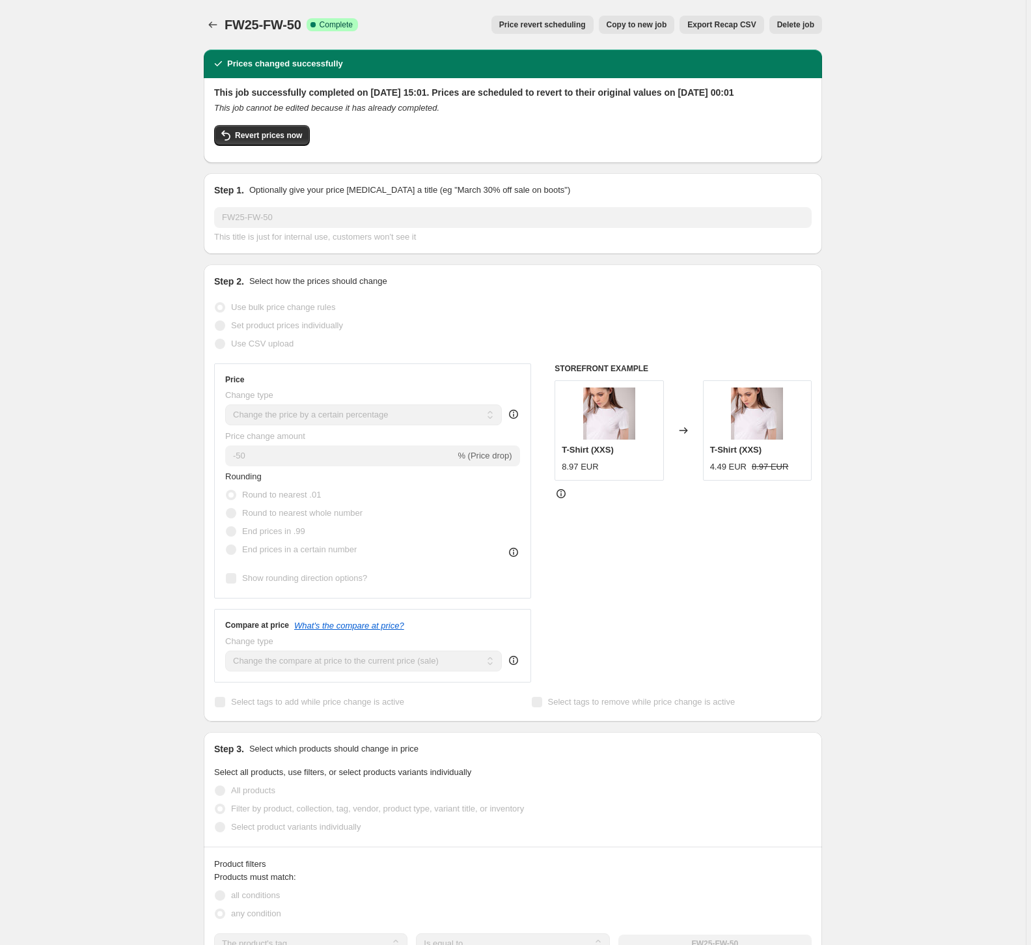
click at [548, 31] on button "Price revert scheduling" at bounding box center [543, 25] width 102 height 18
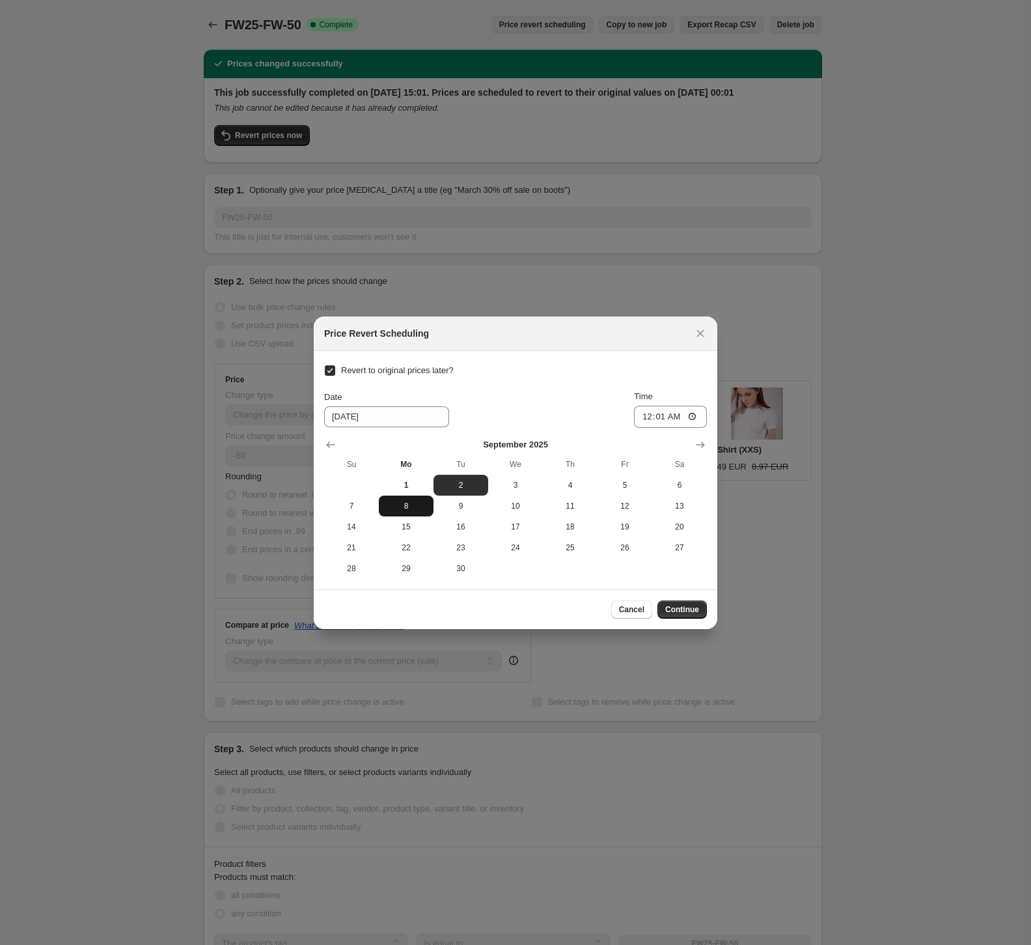
click at [404, 503] on span "8" at bounding box center [406, 506] width 44 height 10
type input "9/8/2025"
click at [688, 605] on button "Continue" at bounding box center [682, 609] width 49 height 18
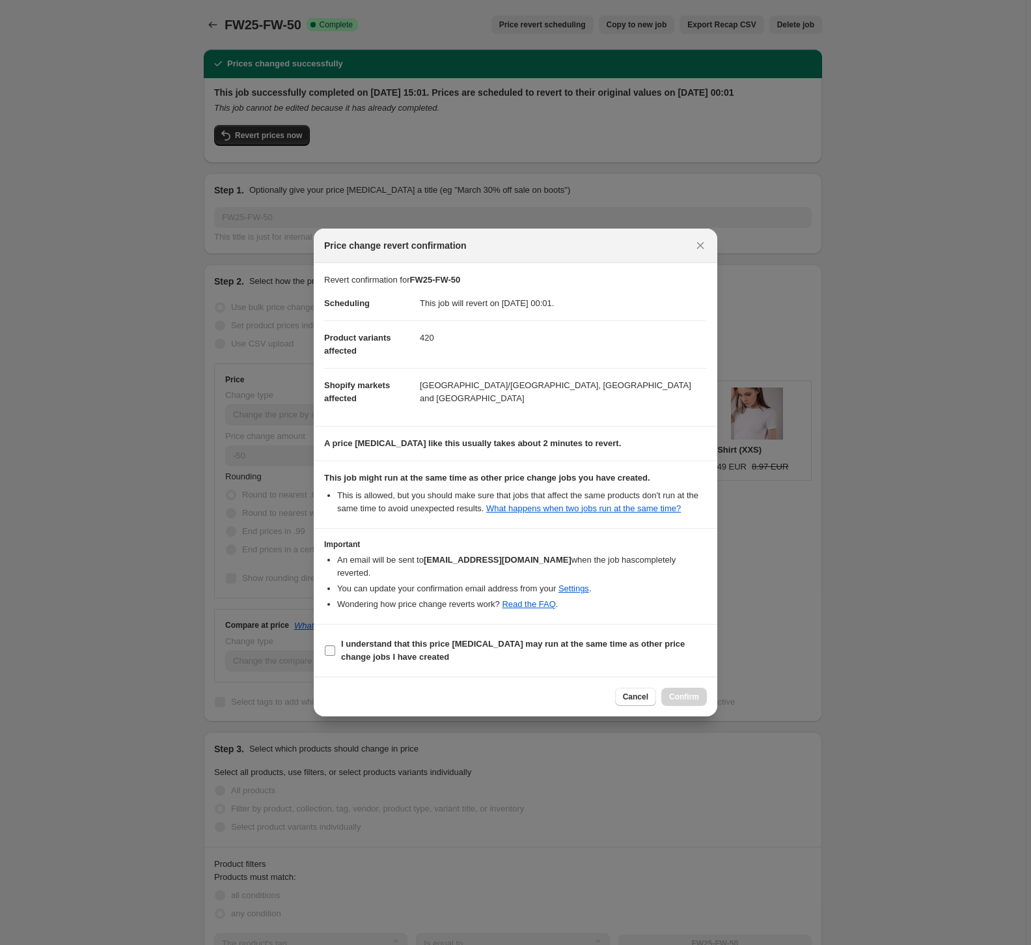
click at [332, 648] on input "I understand that this price change job may run at the same time as other price…" at bounding box center [330, 650] width 10 height 10
checkbox input "true"
click at [684, 695] on span "Confirm" at bounding box center [684, 697] width 30 height 10
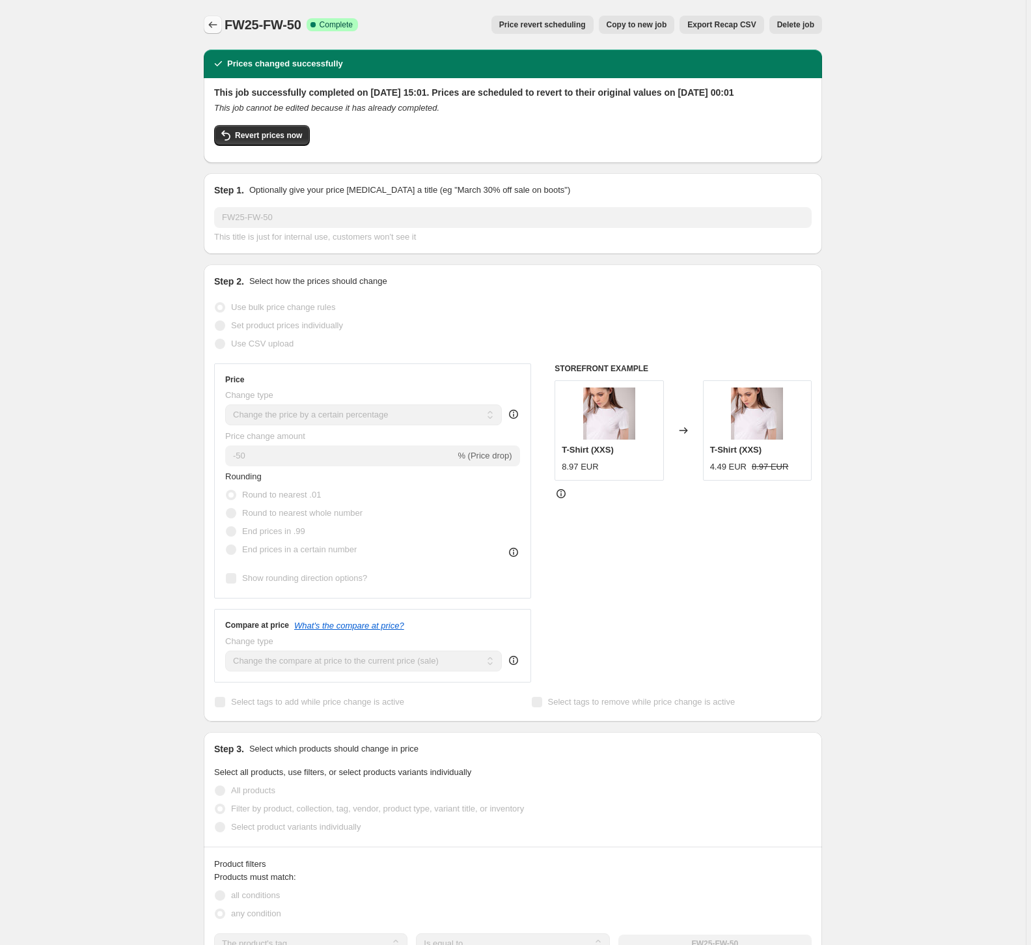
click at [216, 26] on icon "Price change jobs" at bounding box center [212, 24] width 13 height 13
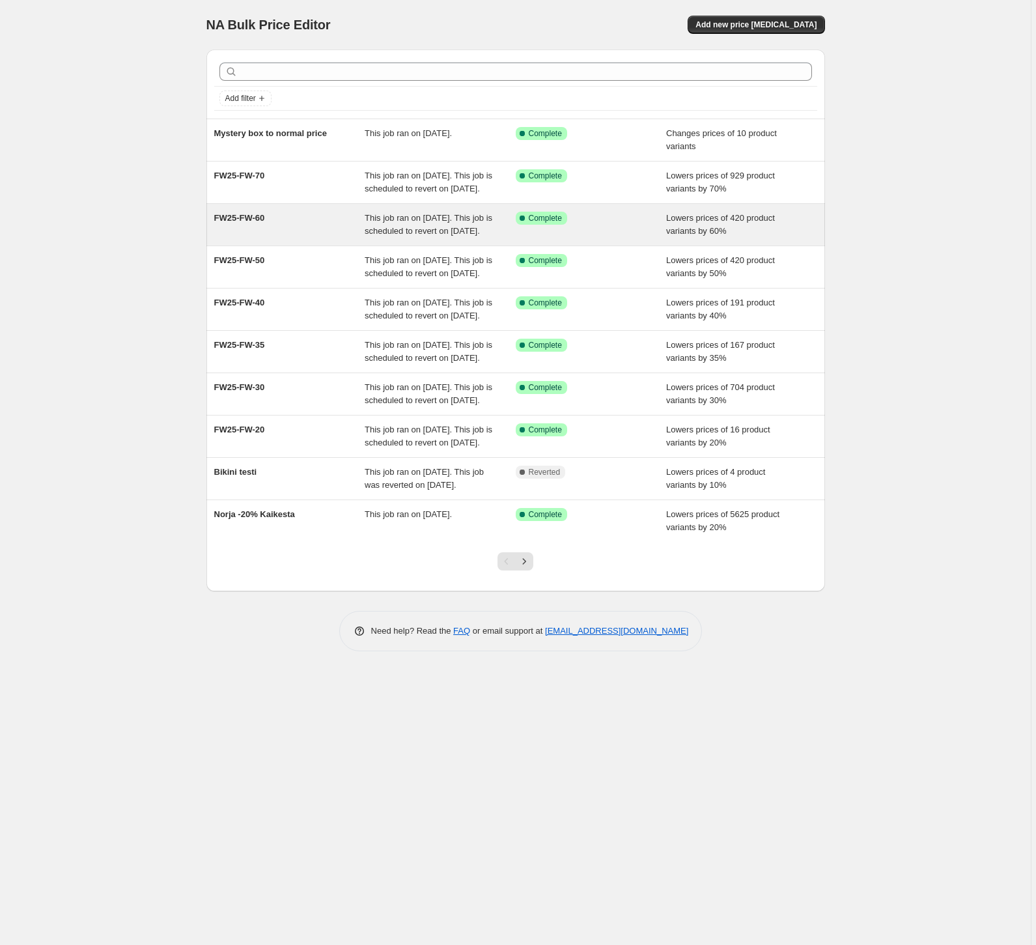
click at [264, 238] on div "FW25-FW-60" at bounding box center [289, 225] width 151 height 26
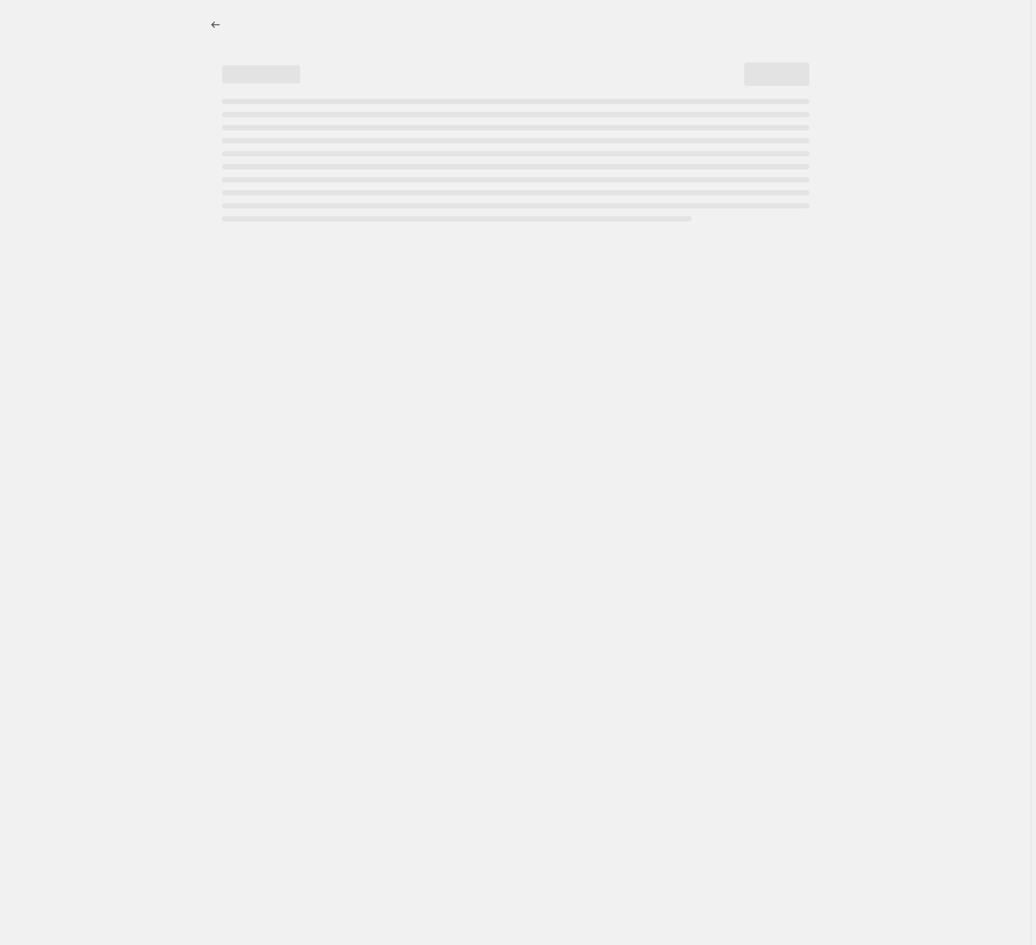
select select "percentage"
select select "tag"
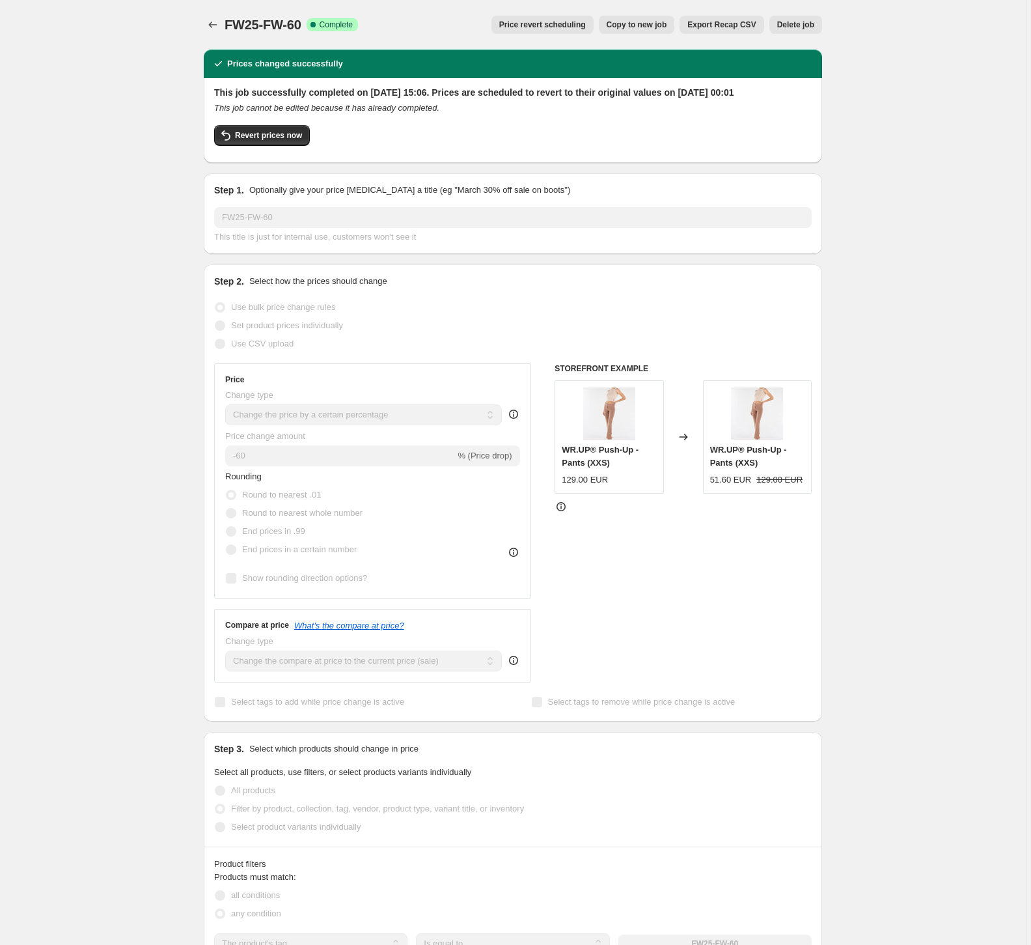
click at [539, 27] on span "Price revert scheduling" at bounding box center [542, 25] width 87 height 10
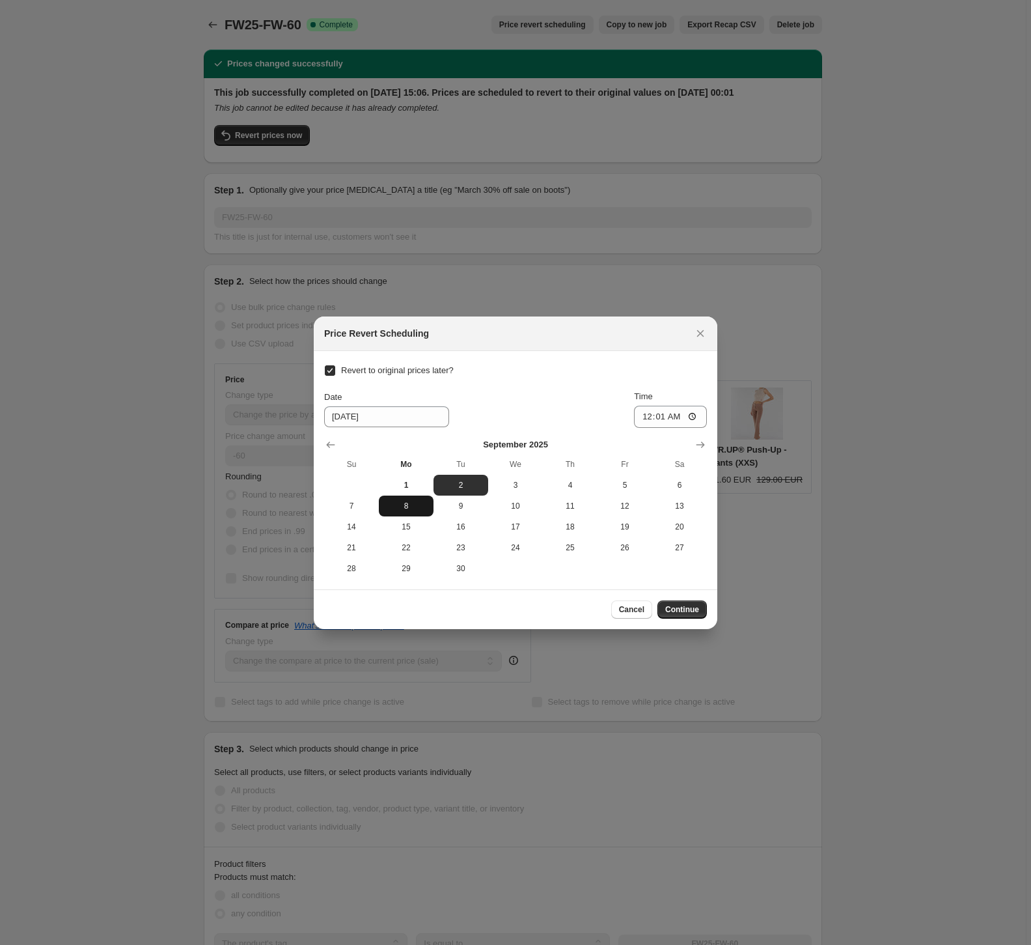
click at [410, 510] on span "8" at bounding box center [406, 506] width 44 height 10
type input "9/8/2025"
click at [697, 613] on span "Continue" at bounding box center [682, 609] width 34 height 10
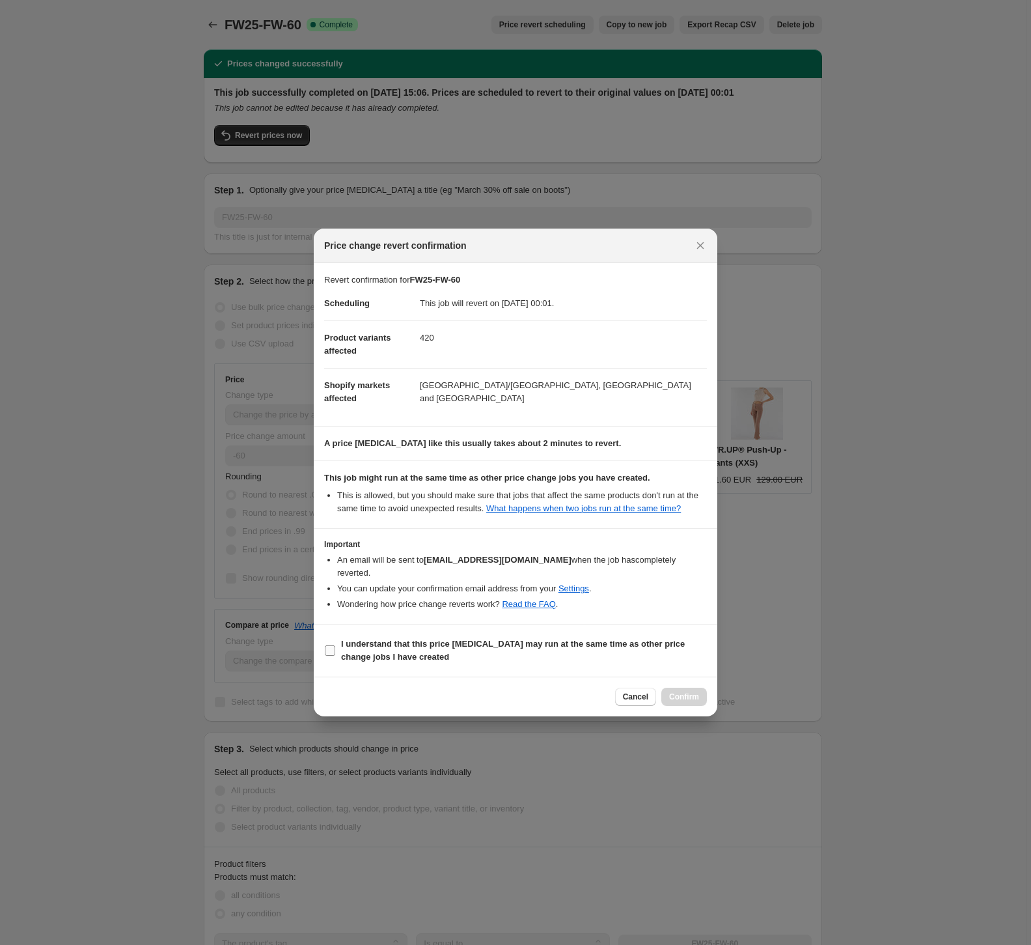
drag, startPoint x: 331, startPoint y: 650, endPoint x: 357, endPoint y: 652, distance: 25.5
click at [331, 650] on input "I understand that this price change job may run at the same time as other price…" at bounding box center [330, 650] width 10 height 10
checkbox input "true"
click at [695, 697] on span "Confirm" at bounding box center [684, 697] width 30 height 10
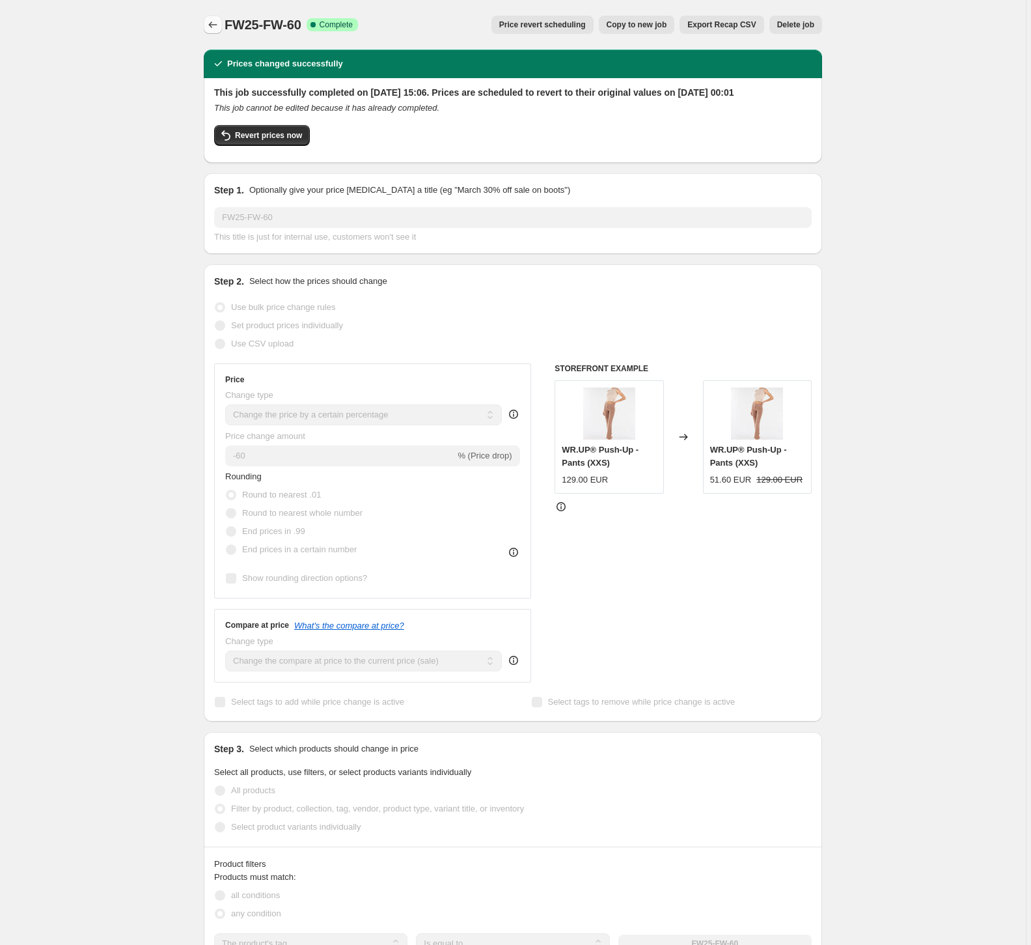
click at [218, 25] on icon "Price change jobs" at bounding box center [212, 24] width 13 height 13
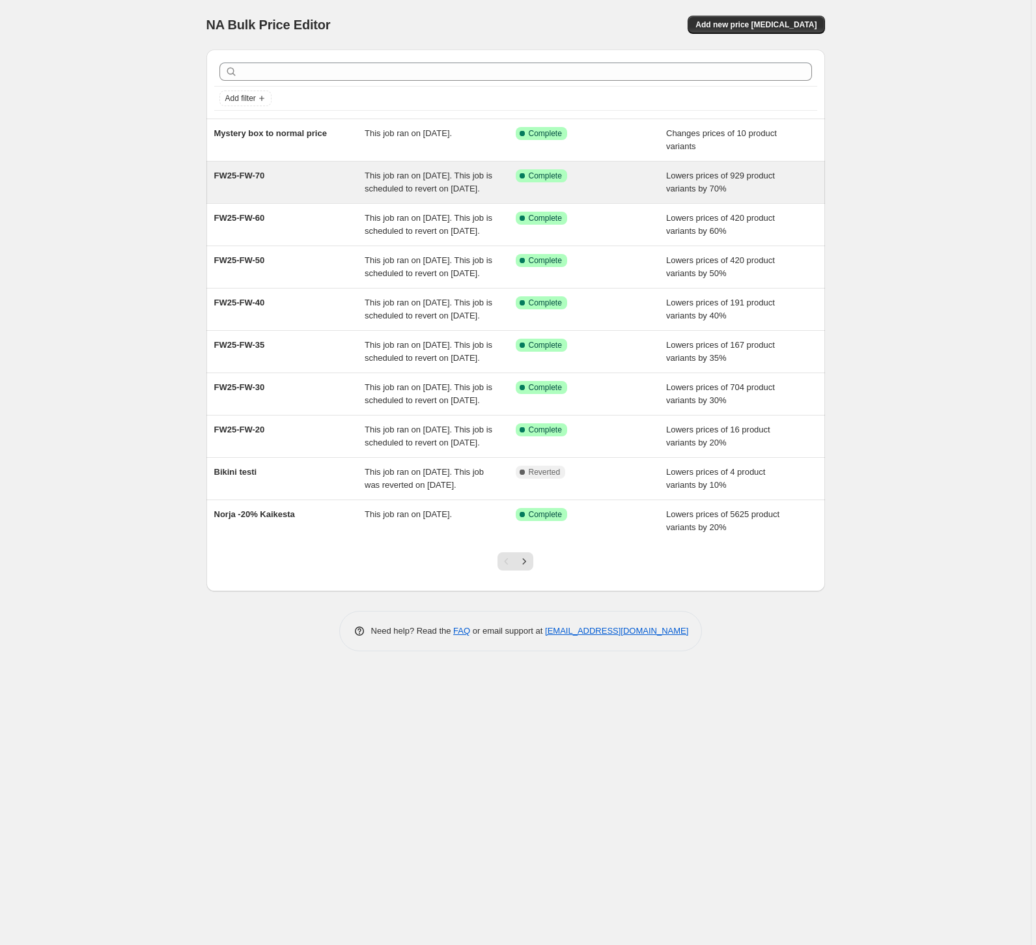
click at [257, 175] on span "FW25-FW-70" at bounding box center [239, 176] width 51 height 10
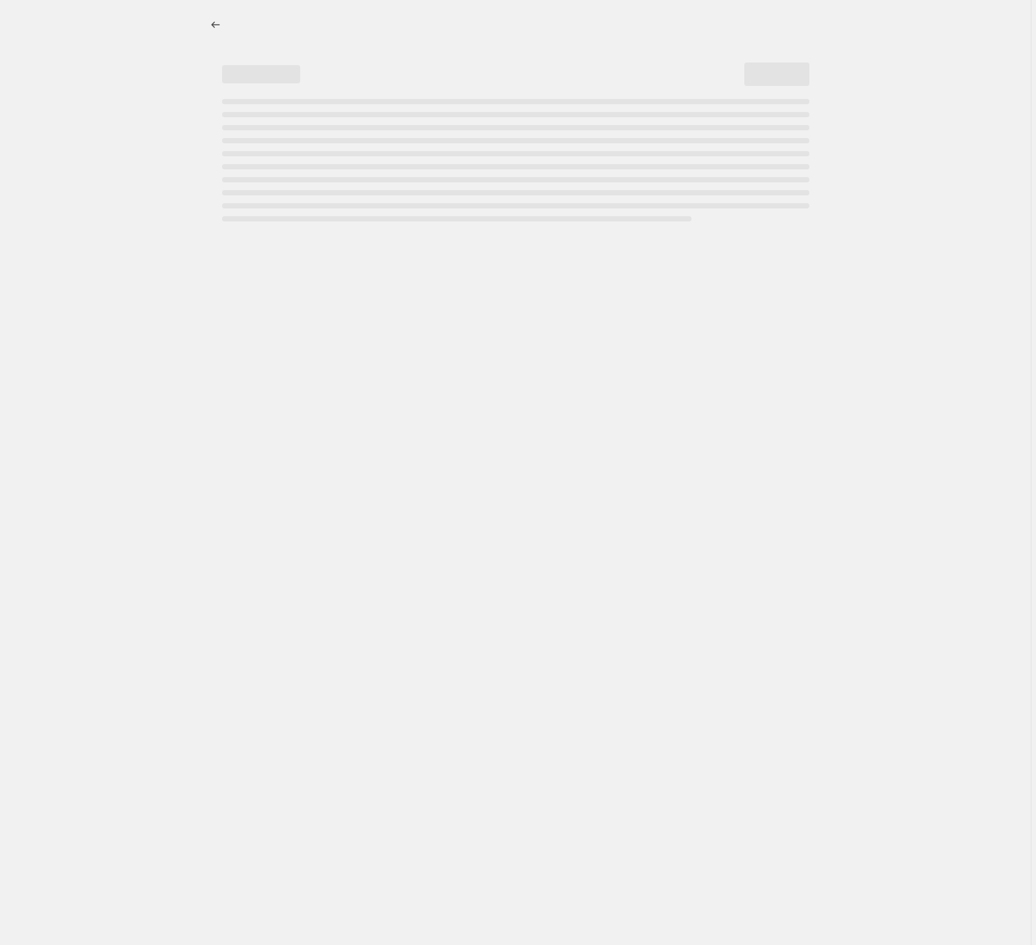
select select "percentage"
select select "tag"
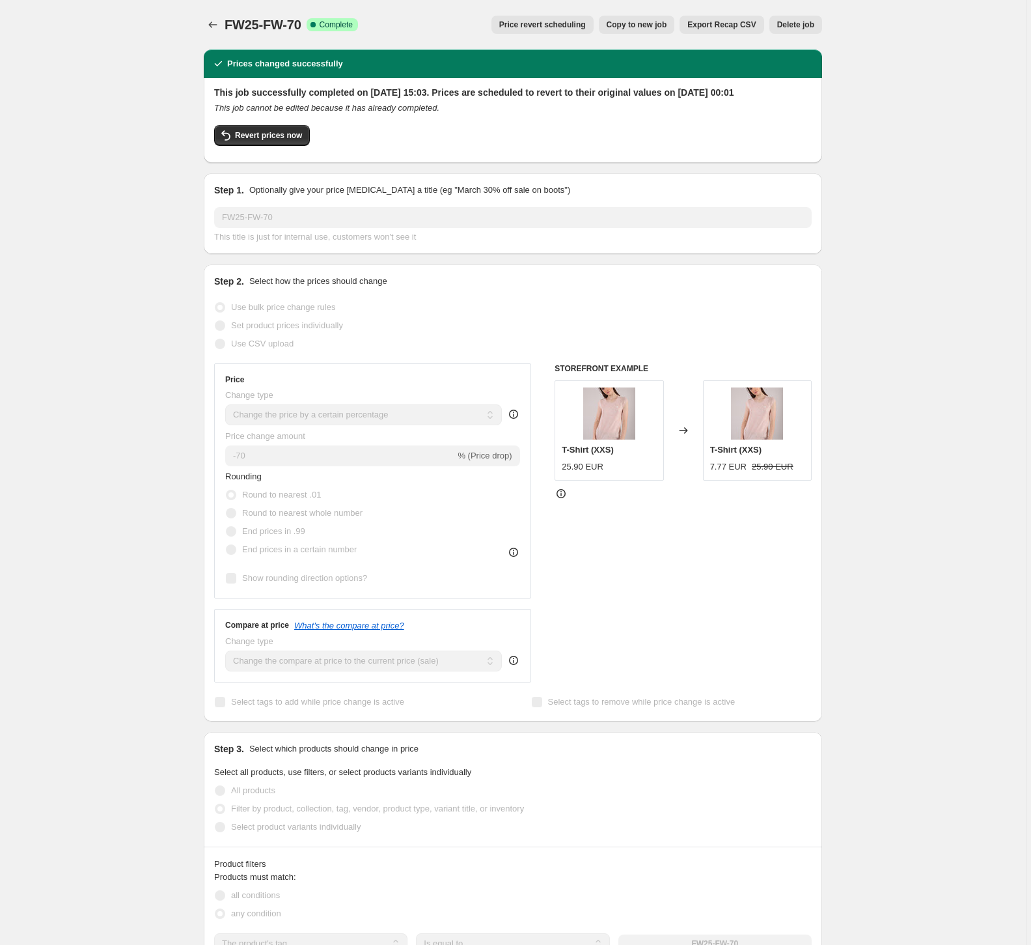
click at [557, 25] on span "Price revert scheduling" at bounding box center [542, 25] width 87 height 10
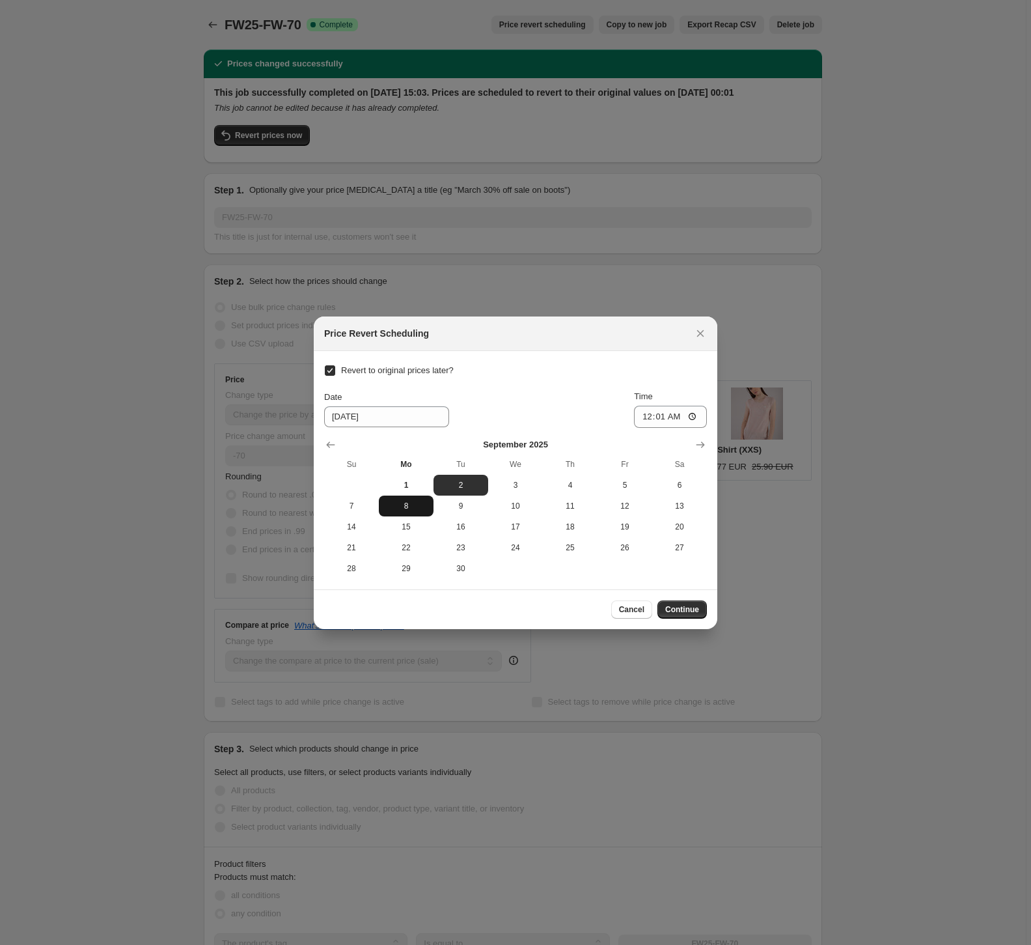
click at [419, 501] on span "8" at bounding box center [406, 506] width 44 height 10
type input "9/8/2025"
click at [675, 606] on span "Continue" at bounding box center [682, 609] width 34 height 10
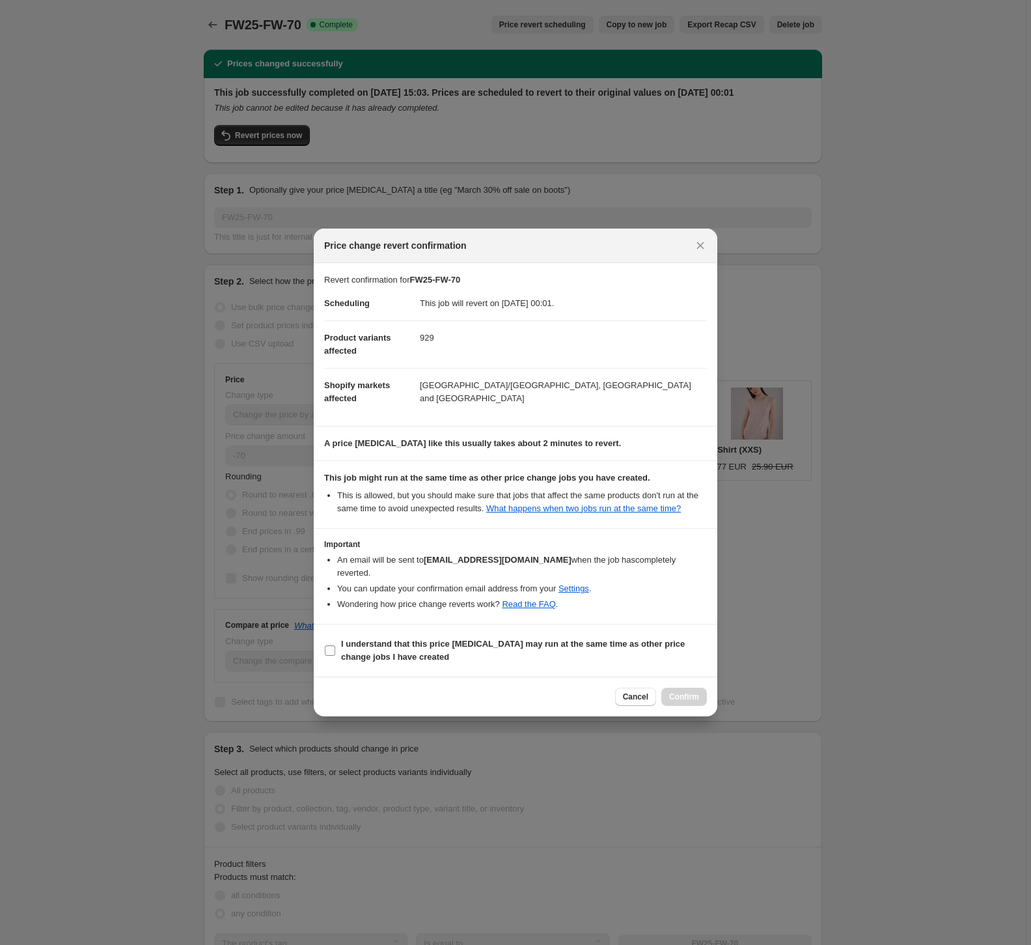
drag, startPoint x: 331, startPoint y: 652, endPoint x: 393, endPoint y: 654, distance: 61.9
click at [331, 652] on input "I understand that this price change job may run at the same time as other price…" at bounding box center [330, 650] width 10 height 10
checkbox input "true"
click at [697, 694] on span "Confirm" at bounding box center [684, 697] width 30 height 10
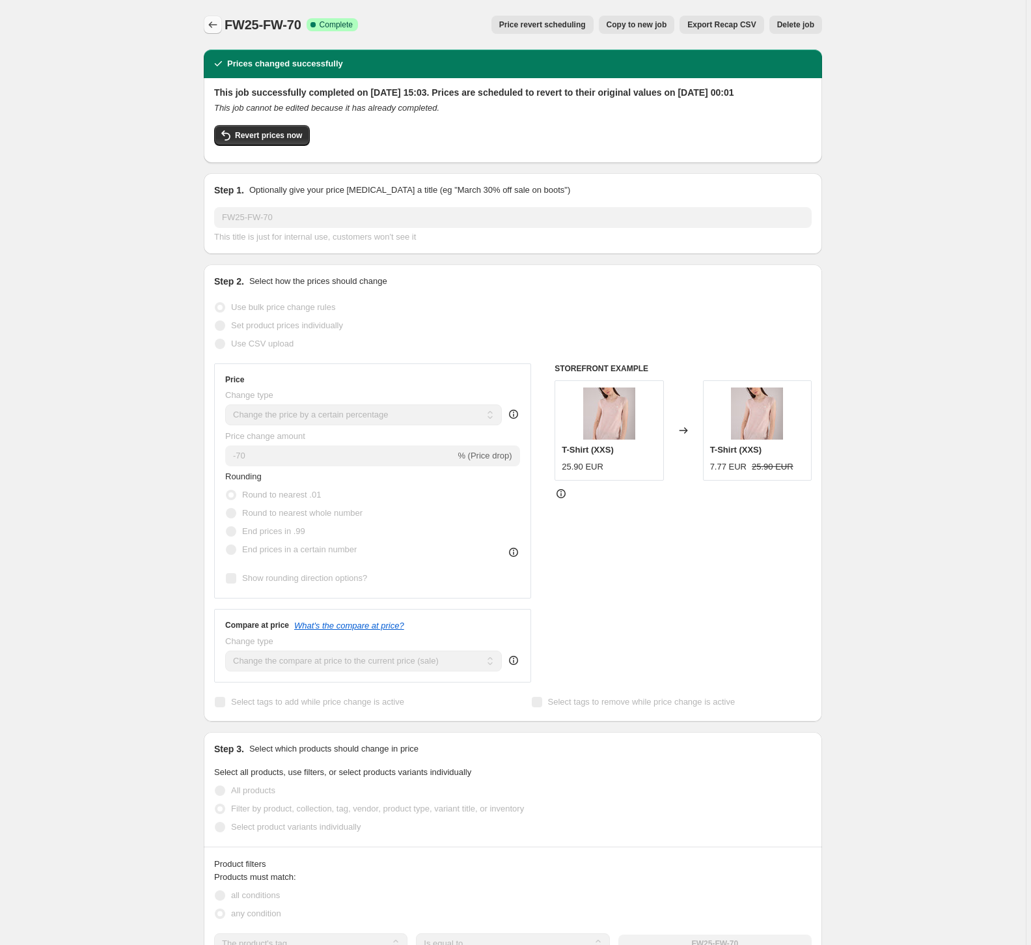
click at [219, 27] on icon "Price change jobs" at bounding box center [212, 24] width 13 height 13
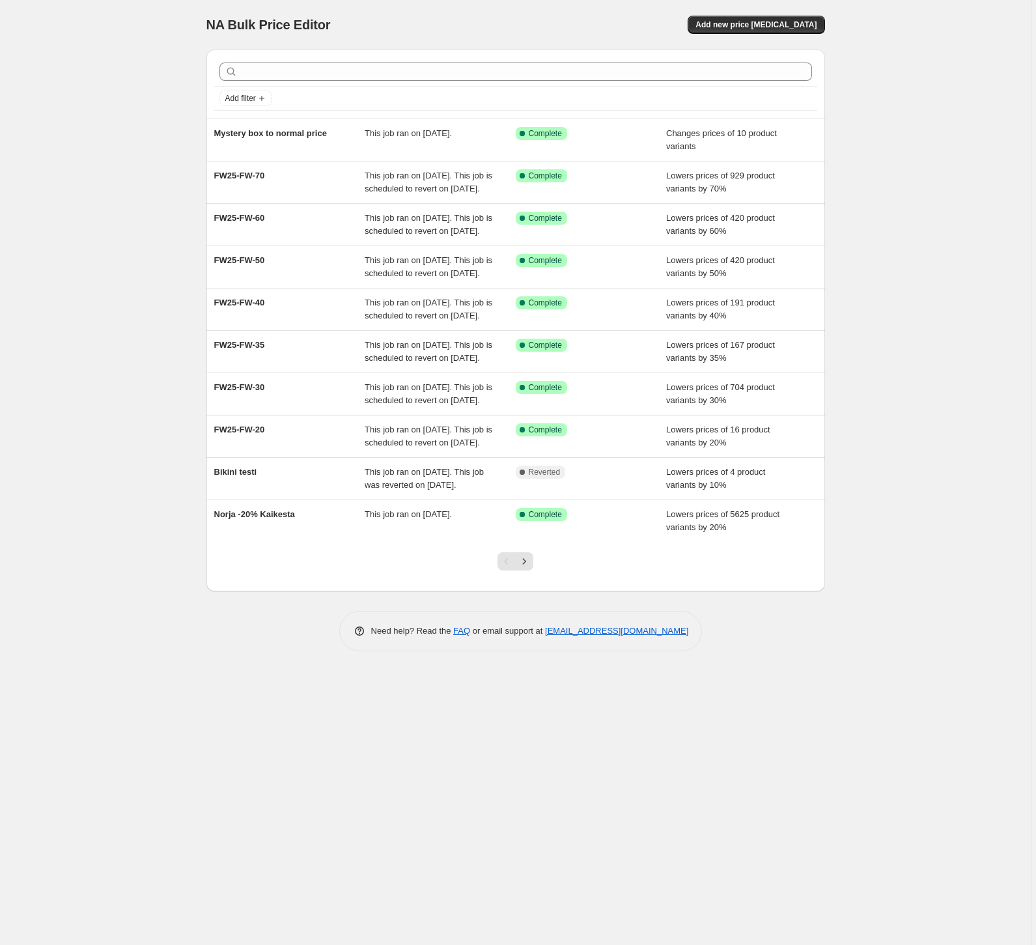
drag, startPoint x: 87, startPoint y: 69, endPoint x: 79, endPoint y: 66, distance: 8.5
click at [87, 69] on div "NA Bulk Price Editor. This page is ready NA Bulk Price Editor Add new price cha…" at bounding box center [515, 472] width 1031 height 945
